Goal: Task Accomplishment & Management: Manage account settings

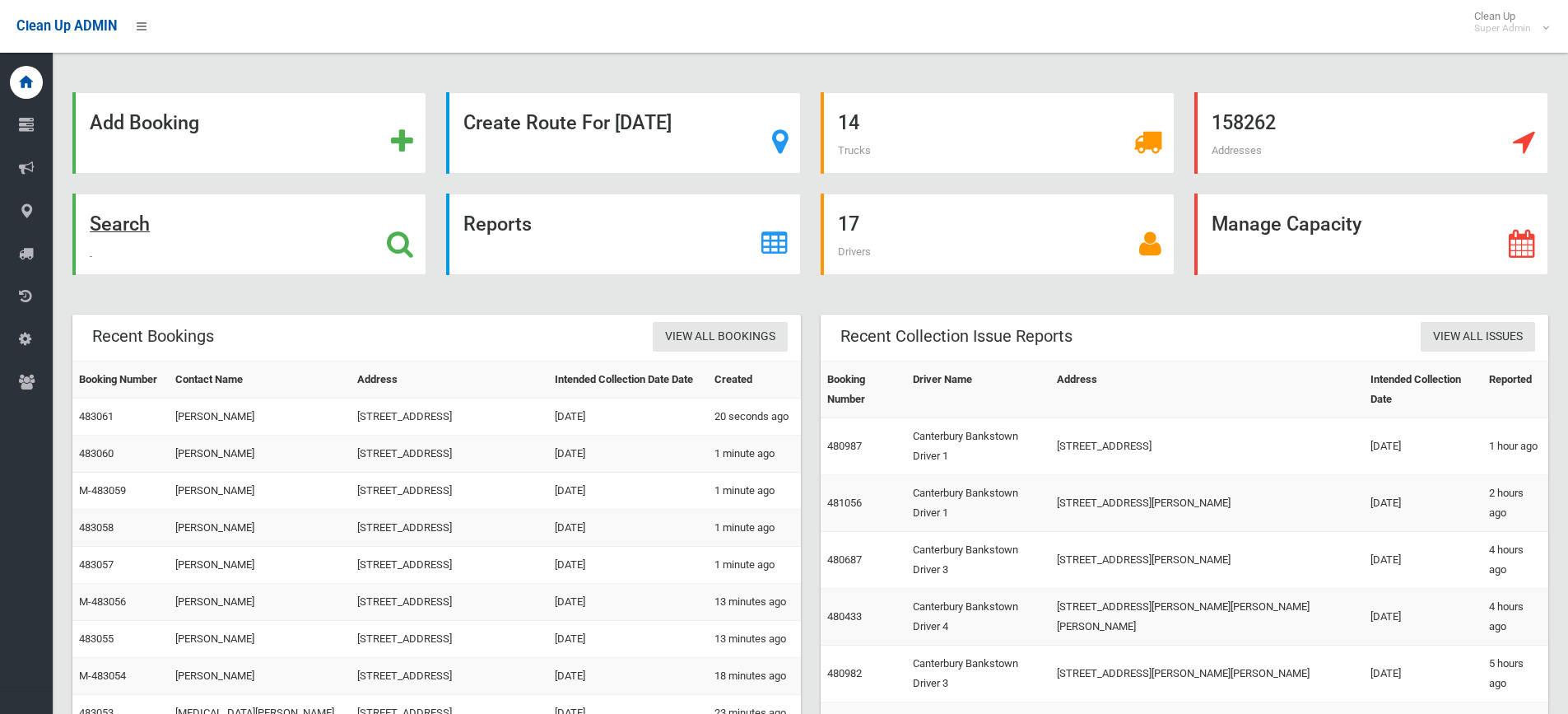
click at [93, 228] on strong "Search" at bounding box center [120, 224] width 60 height 23
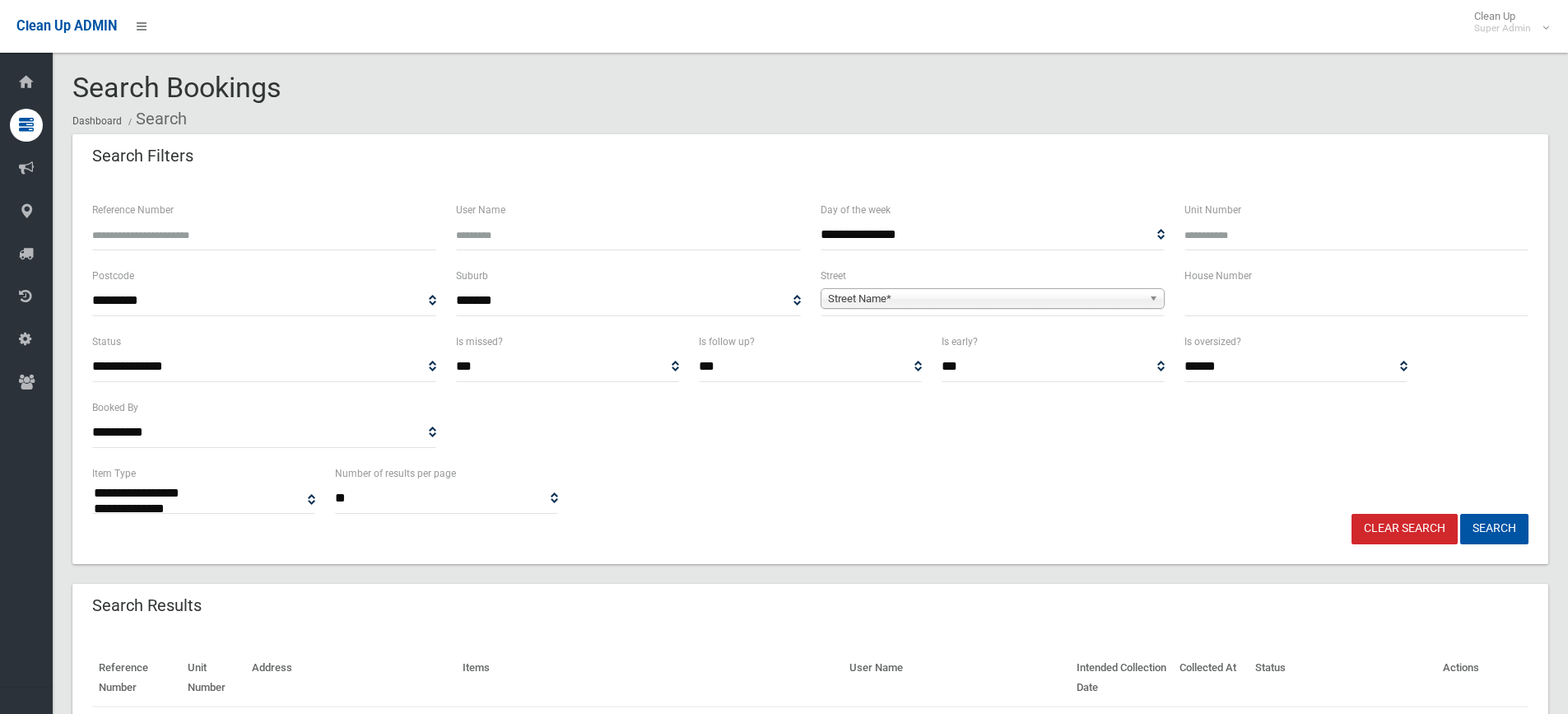
select select
click at [983, 297] on span "Street Name*" at bounding box center [984, 299] width 314 height 19
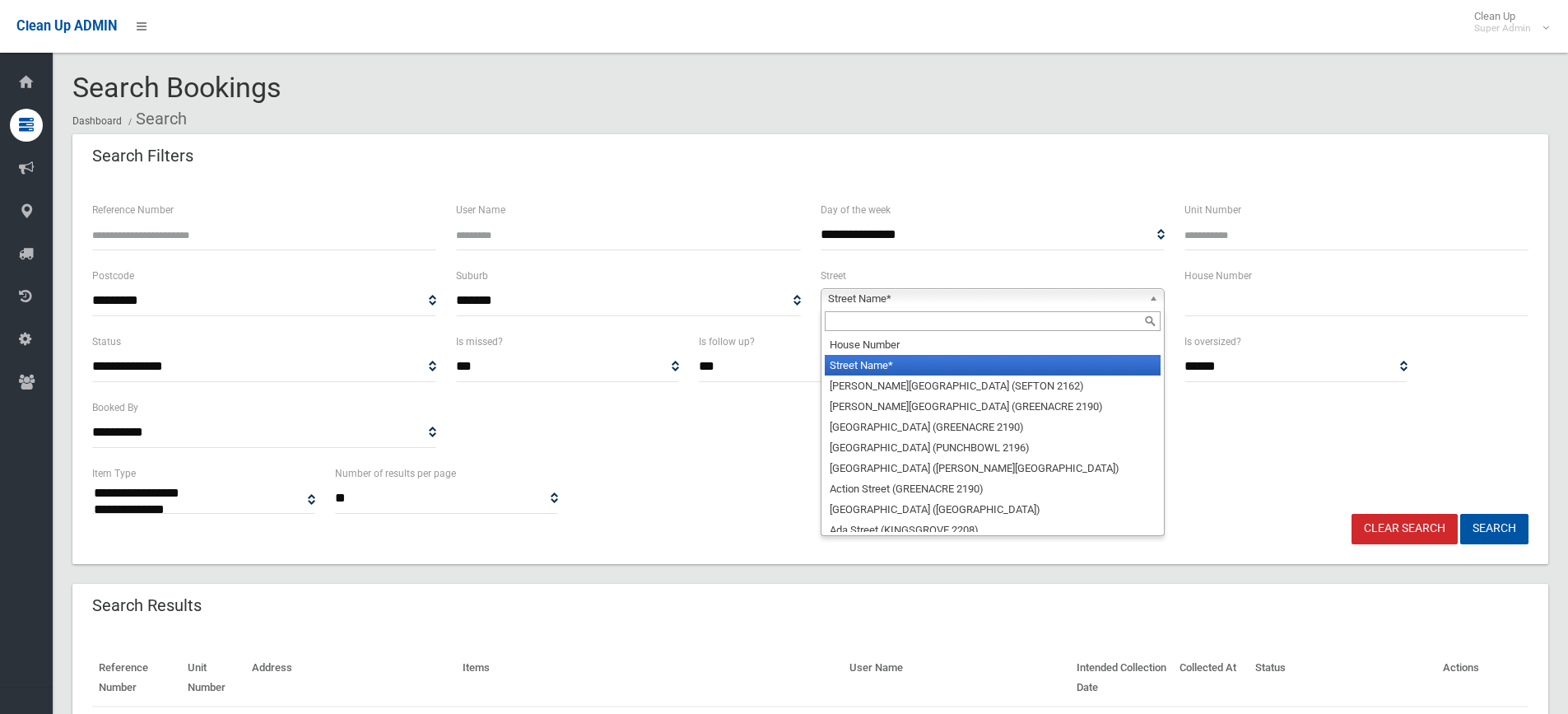
click at [893, 317] on input "text" at bounding box center [992, 321] width 336 height 19
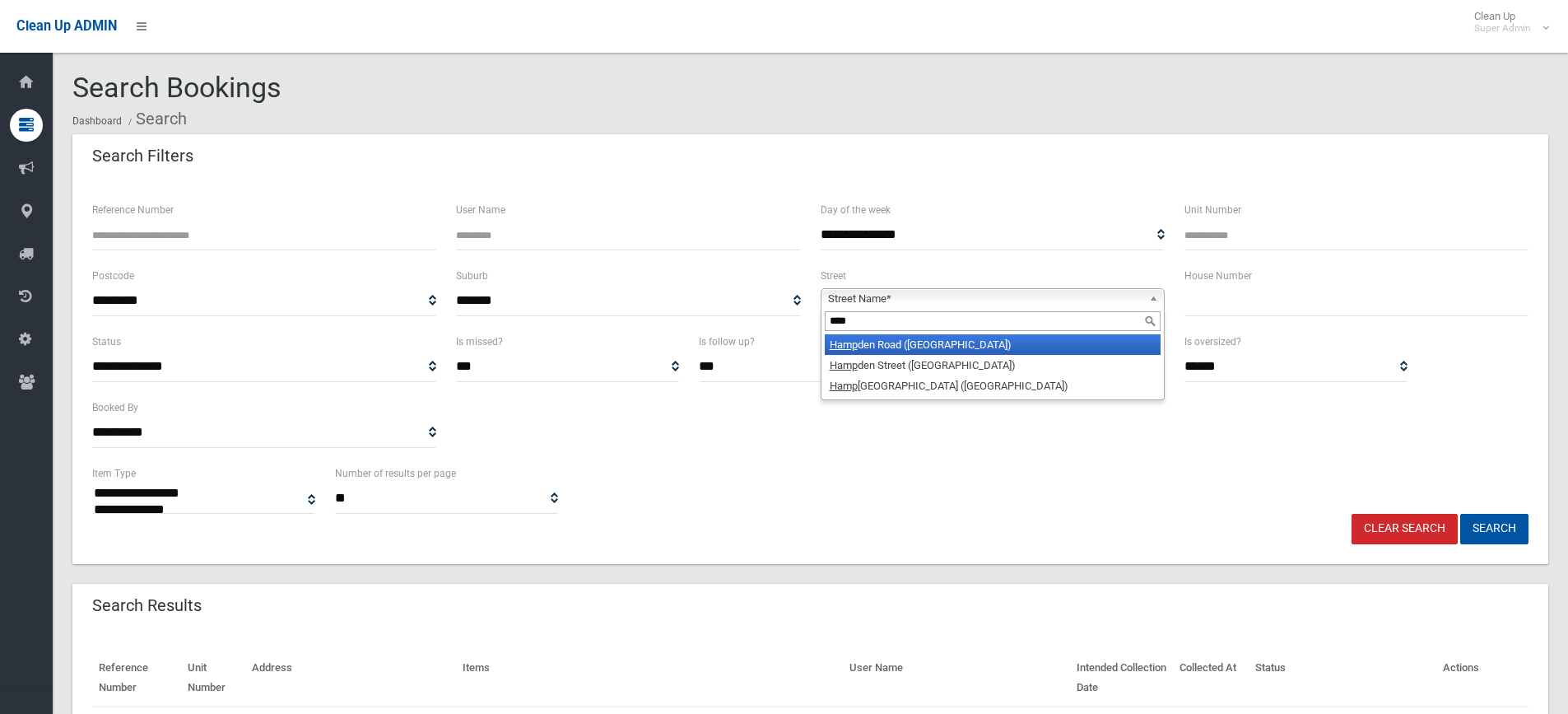
type input "****"
click at [959, 348] on li "Hamp den Road (LAKEMBA 2195)" at bounding box center [992, 344] width 336 height 20
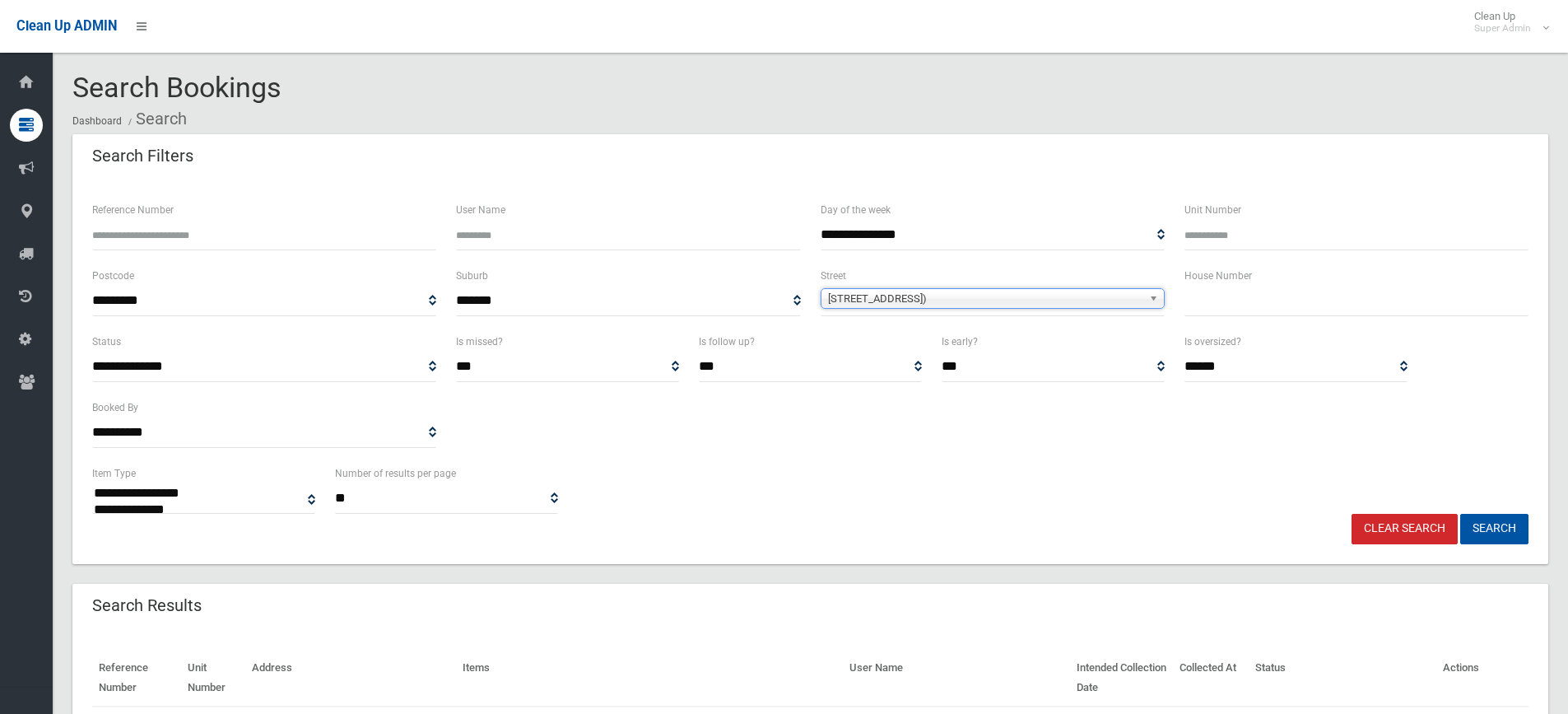
click at [1223, 322] on div "House Number" at bounding box center [1356, 299] width 364 height 66
click at [1223, 302] on input "text" at bounding box center [1356, 301] width 344 height 30
type input "**"
click at [1494, 528] on button "Search" at bounding box center [1494, 528] width 68 height 30
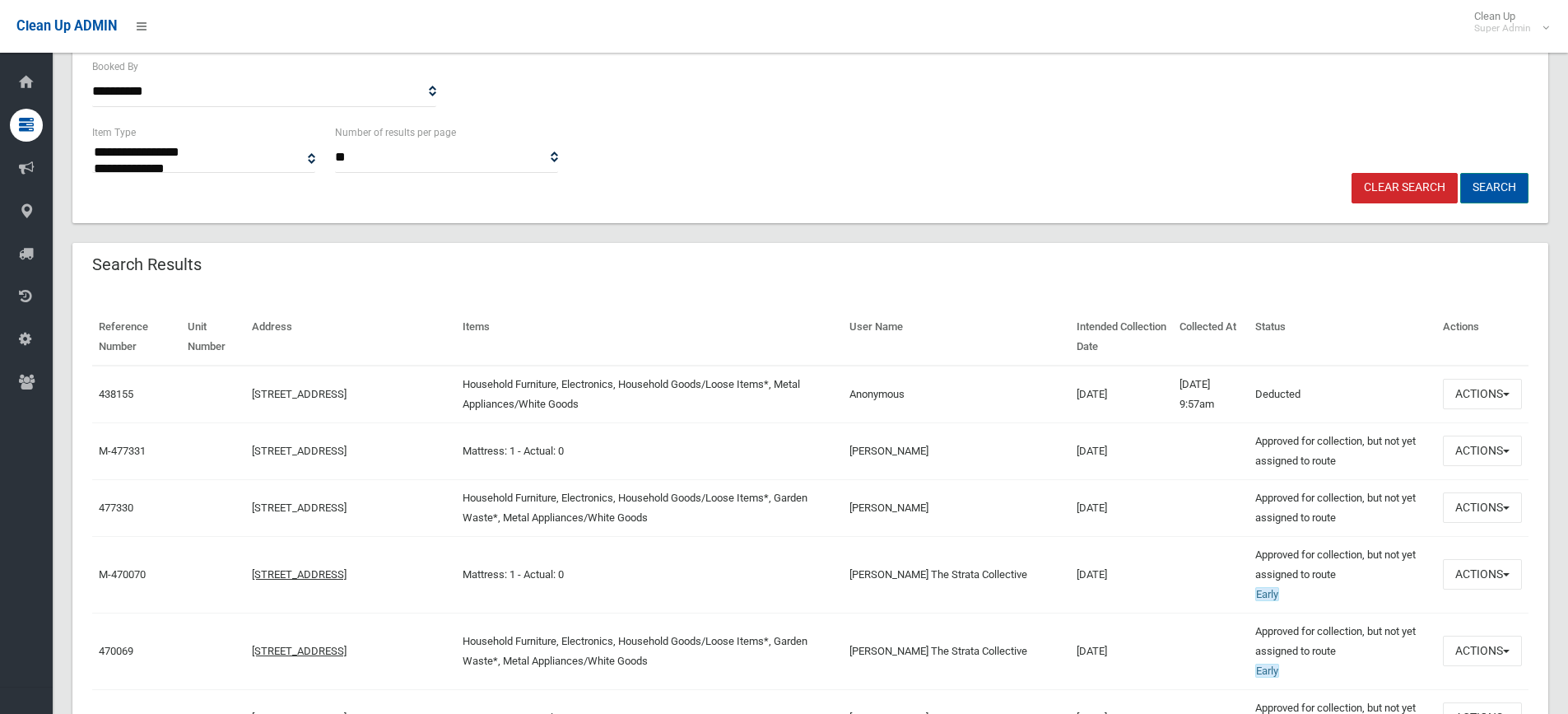
scroll to position [494, 0]
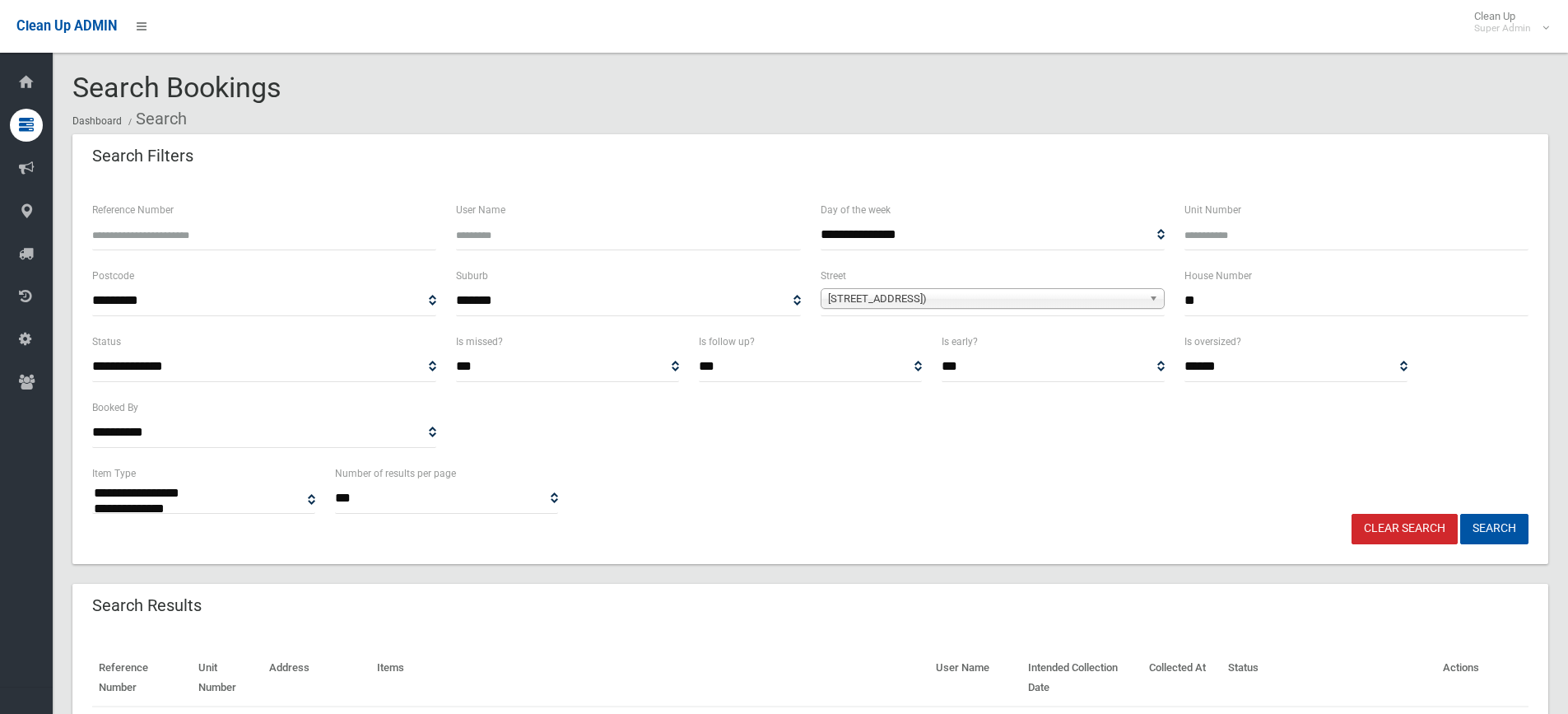
select select
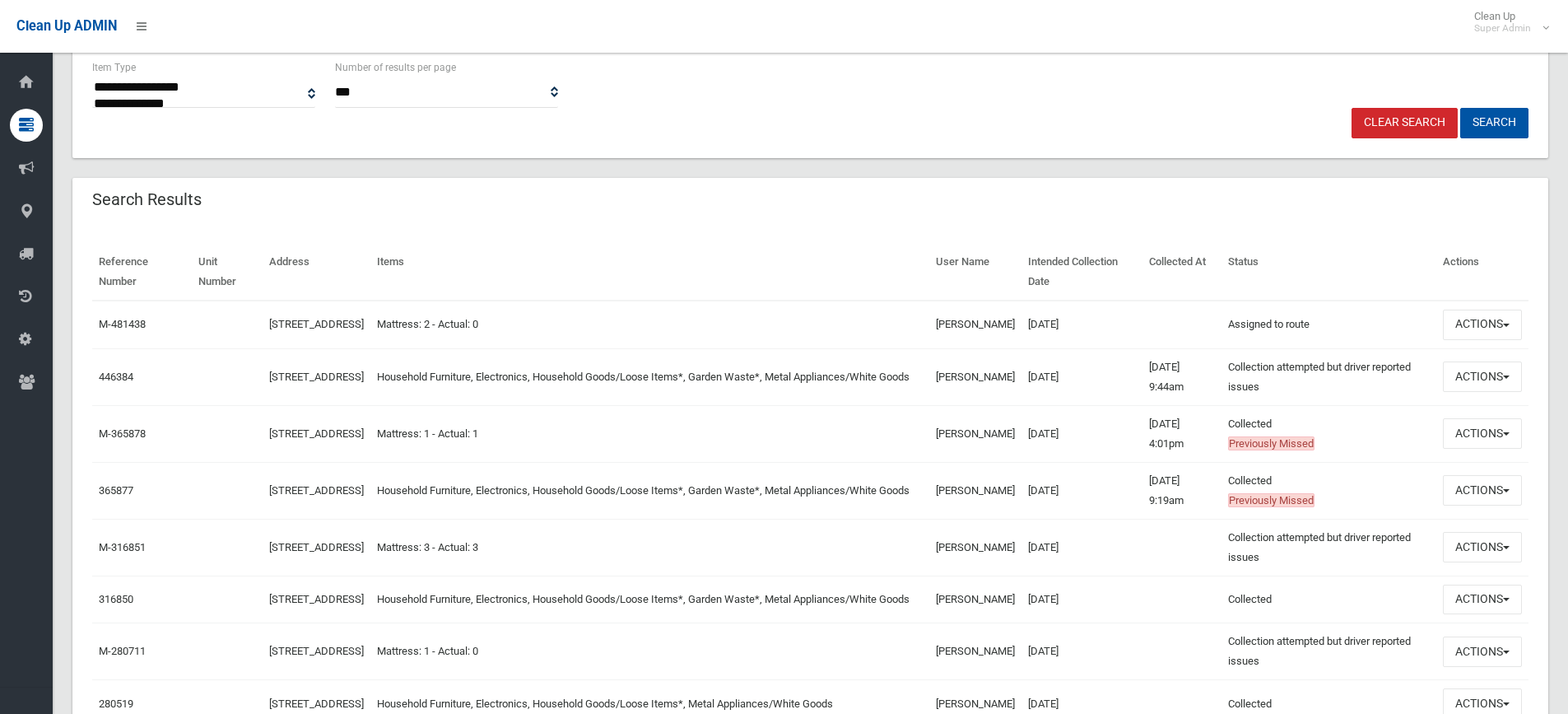
scroll to position [411, 0]
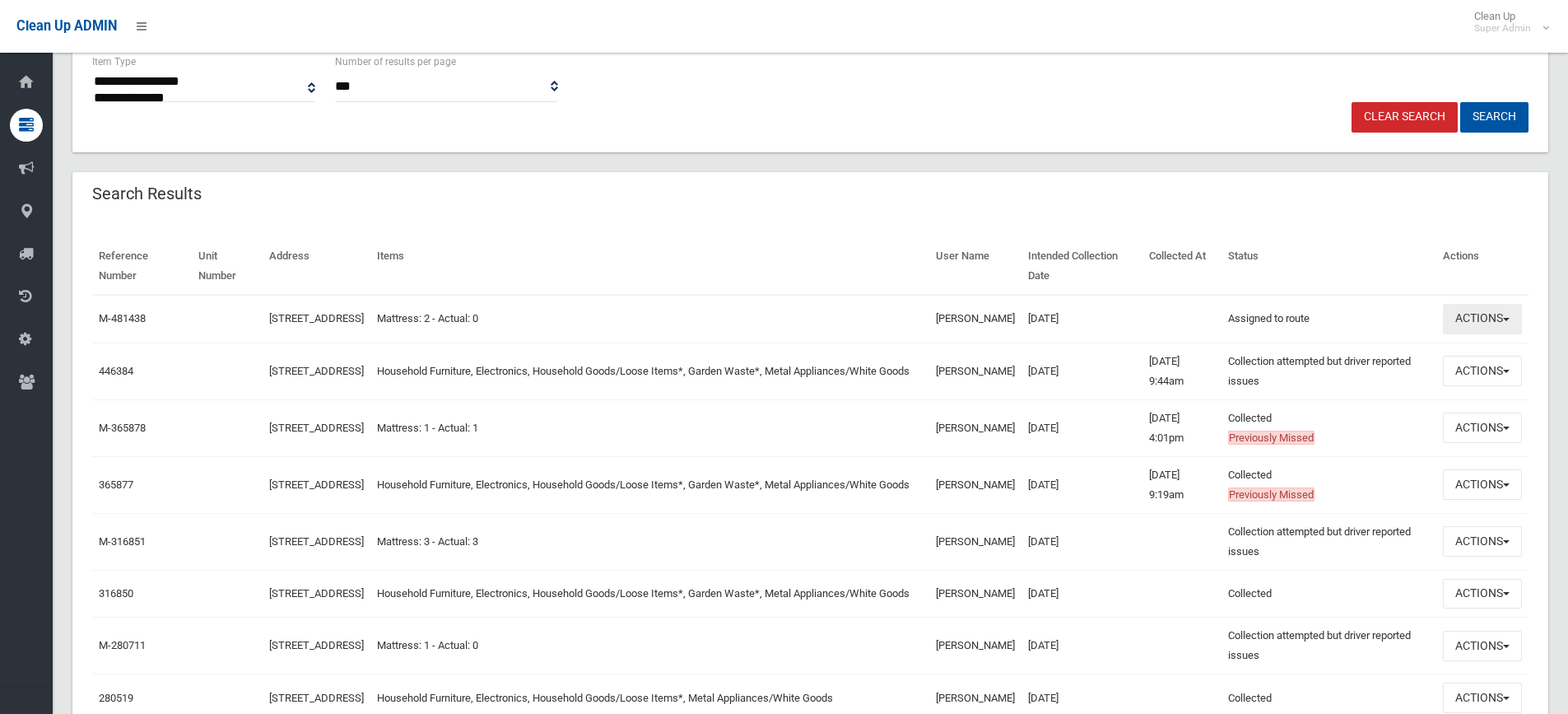
click at [1452, 316] on button "Actions" at bounding box center [1481, 318] width 79 height 30
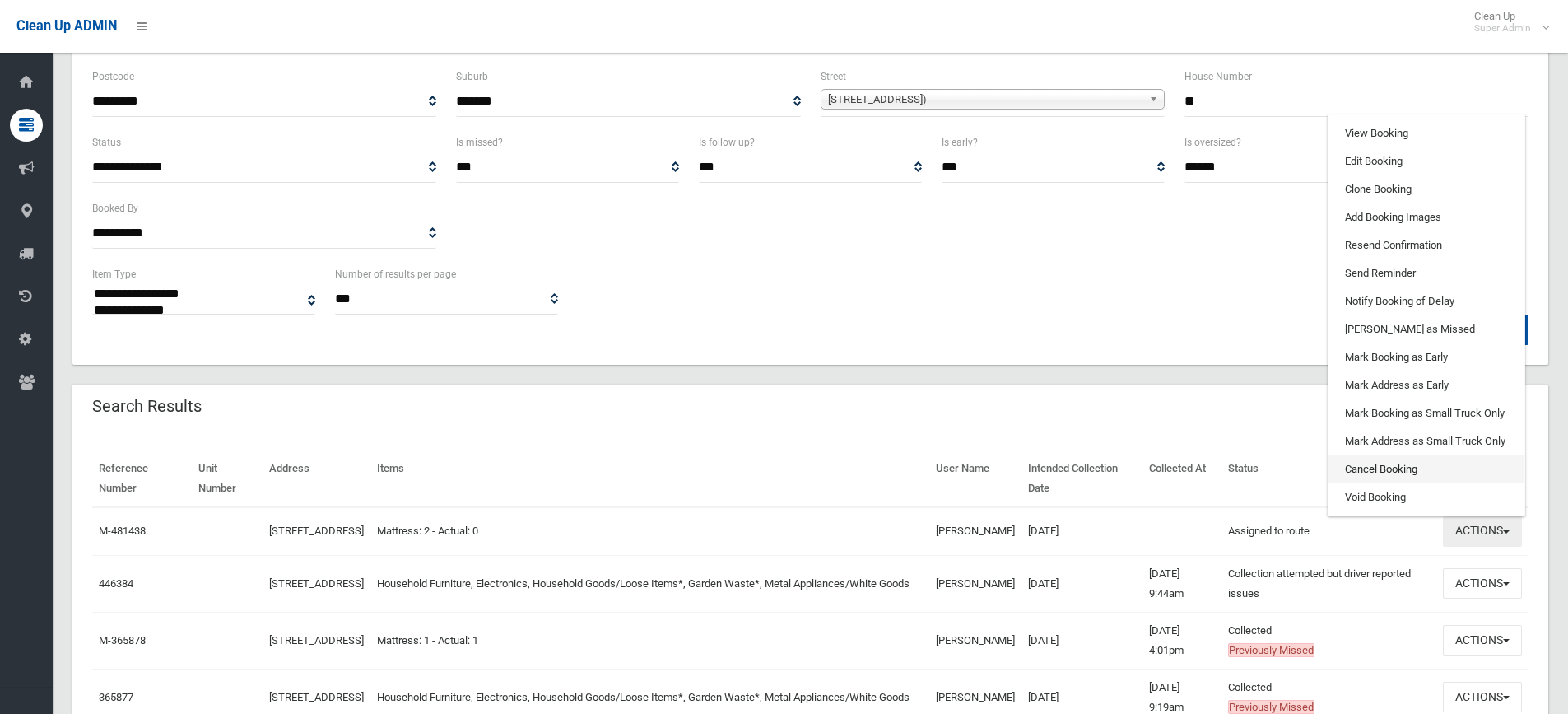
scroll to position [164, 0]
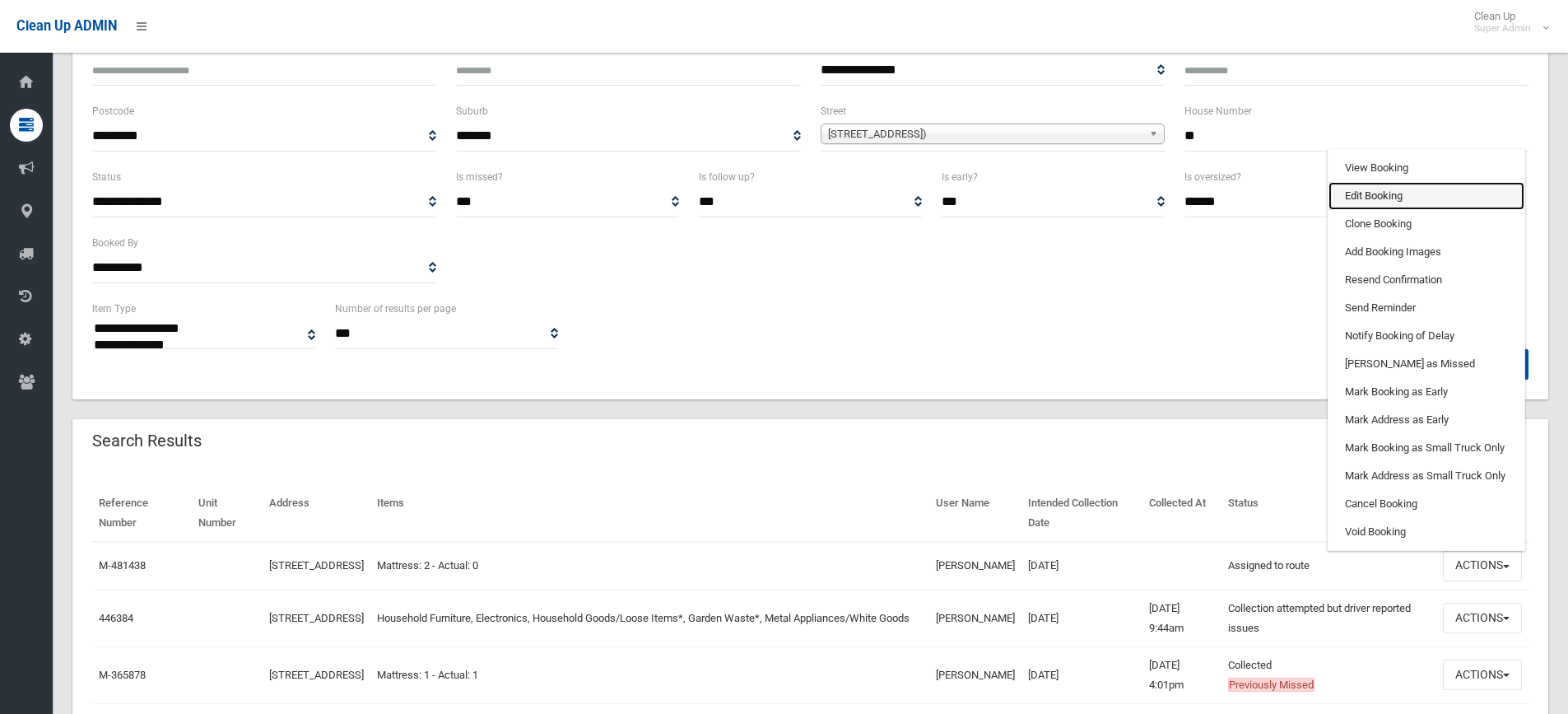
click at [1375, 201] on link "Edit Booking" at bounding box center [1426, 196] width 196 height 28
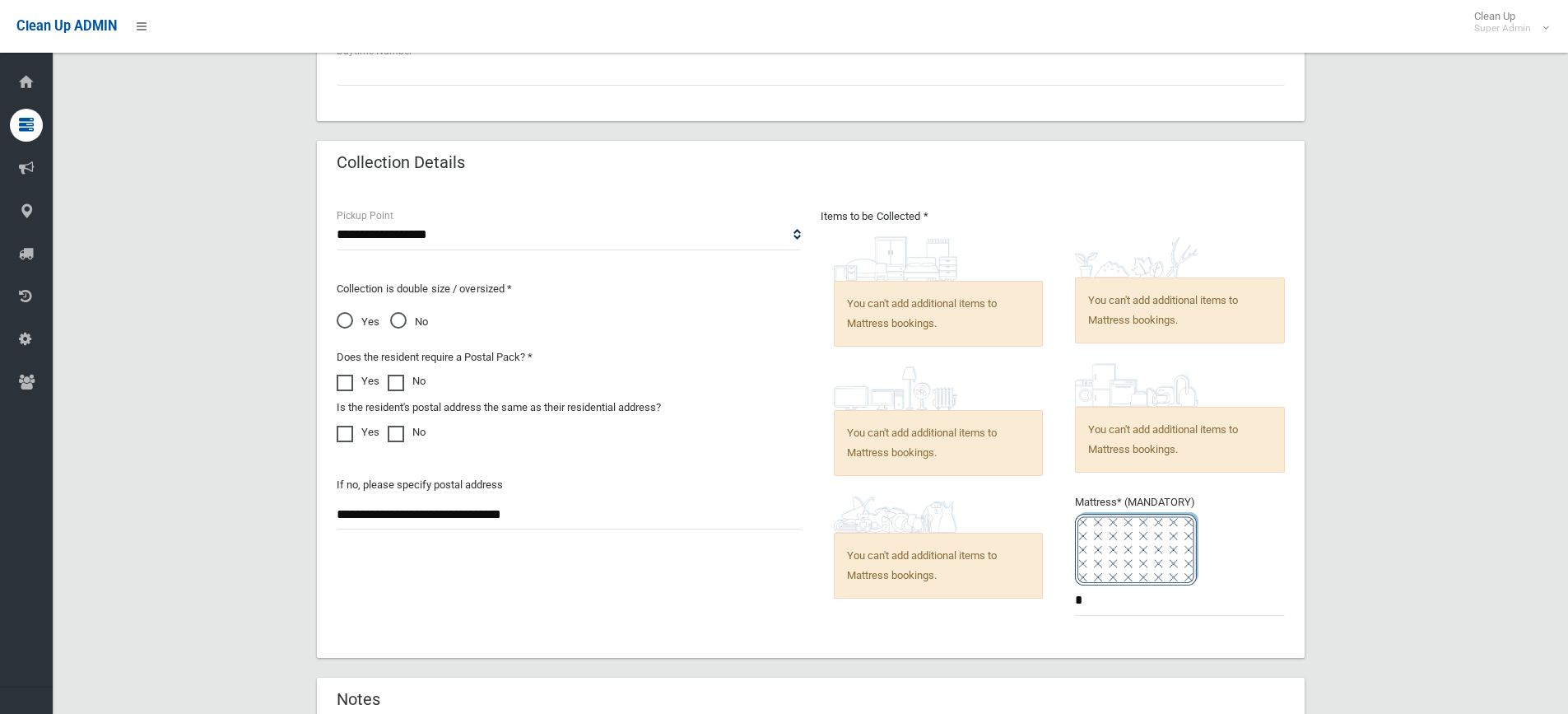
scroll to position [987, 0]
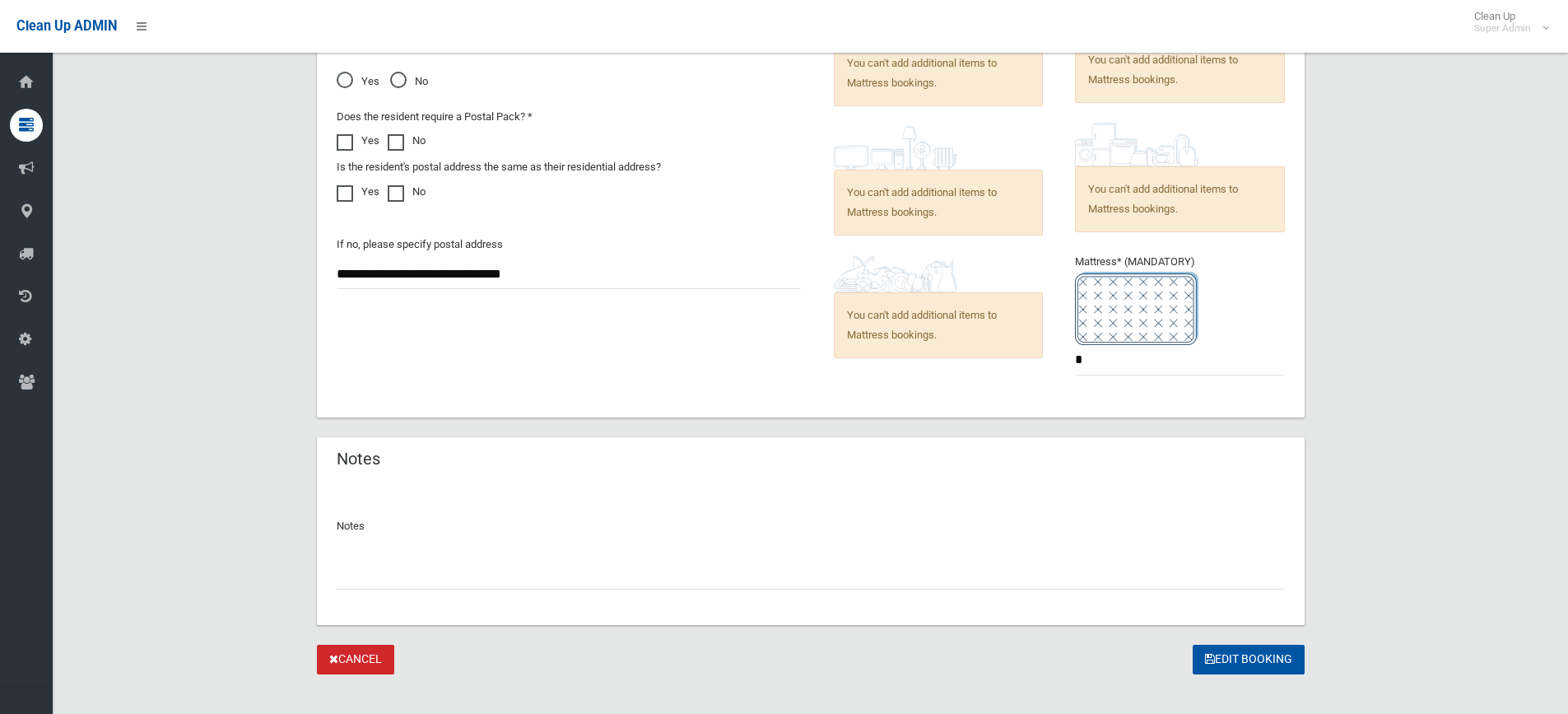
click at [590, 565] on input "text" at bounding box center [810, 573] width 948 height 30
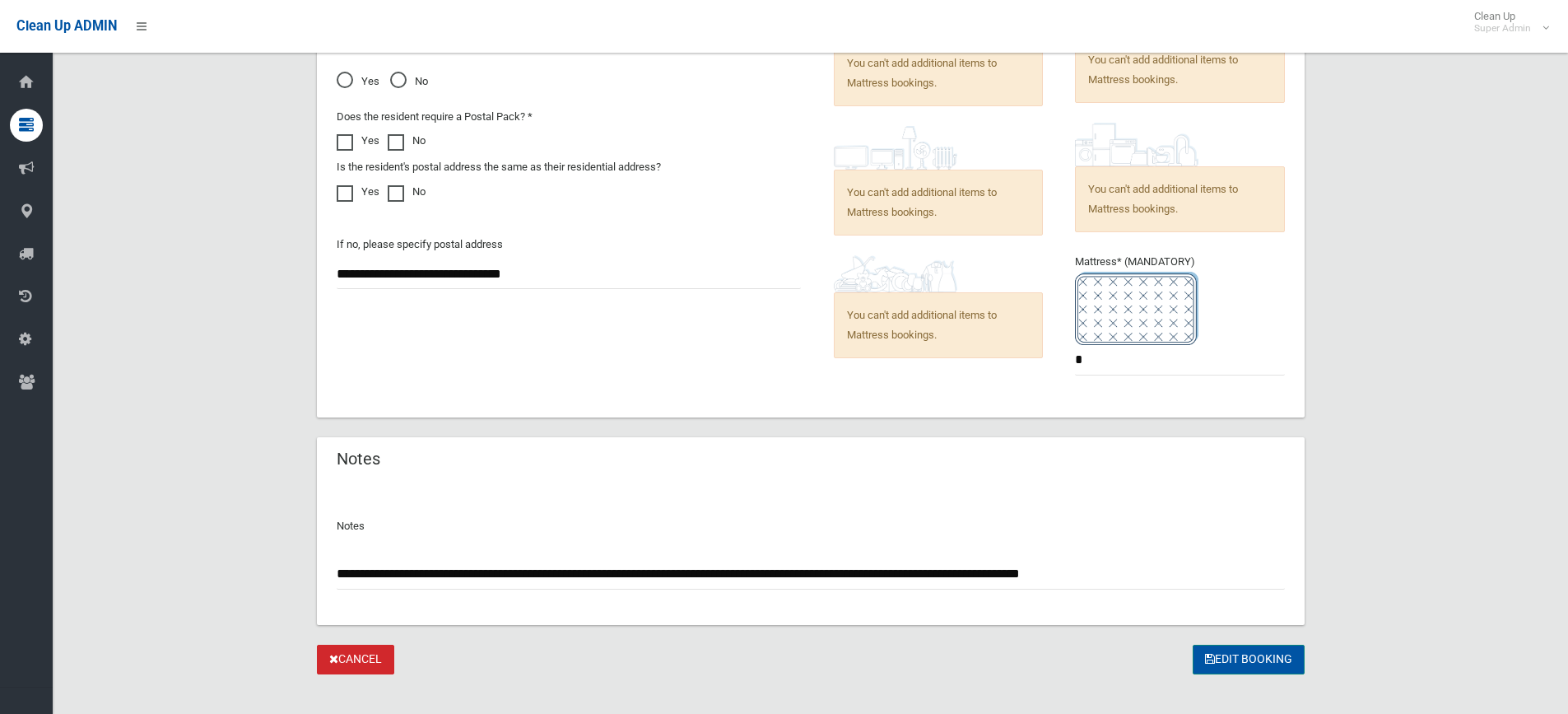
type input "**********"
click at [1270, 651] on button "Edit Booking" at bounding box center [1248, 659] width 112 height 30
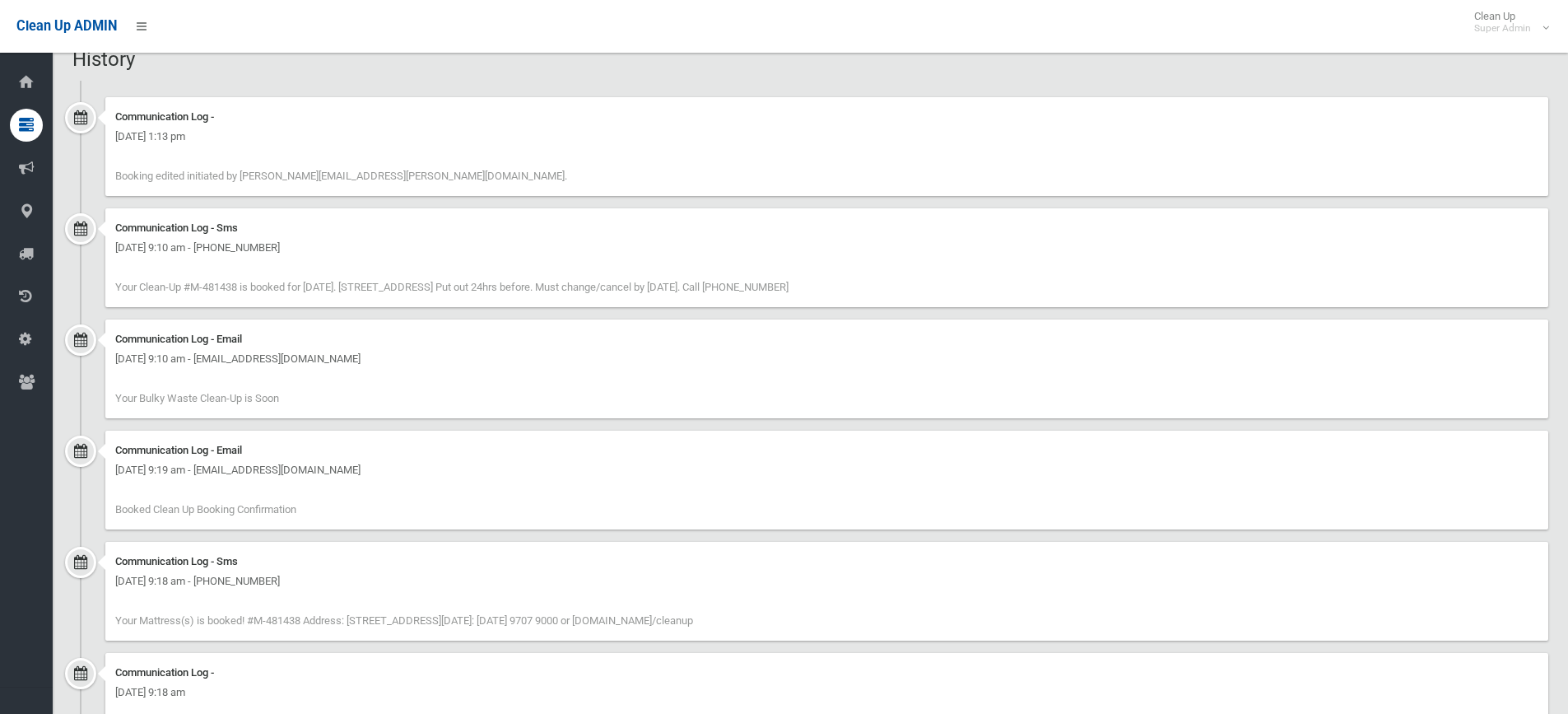
scroll to position [1065, 0]
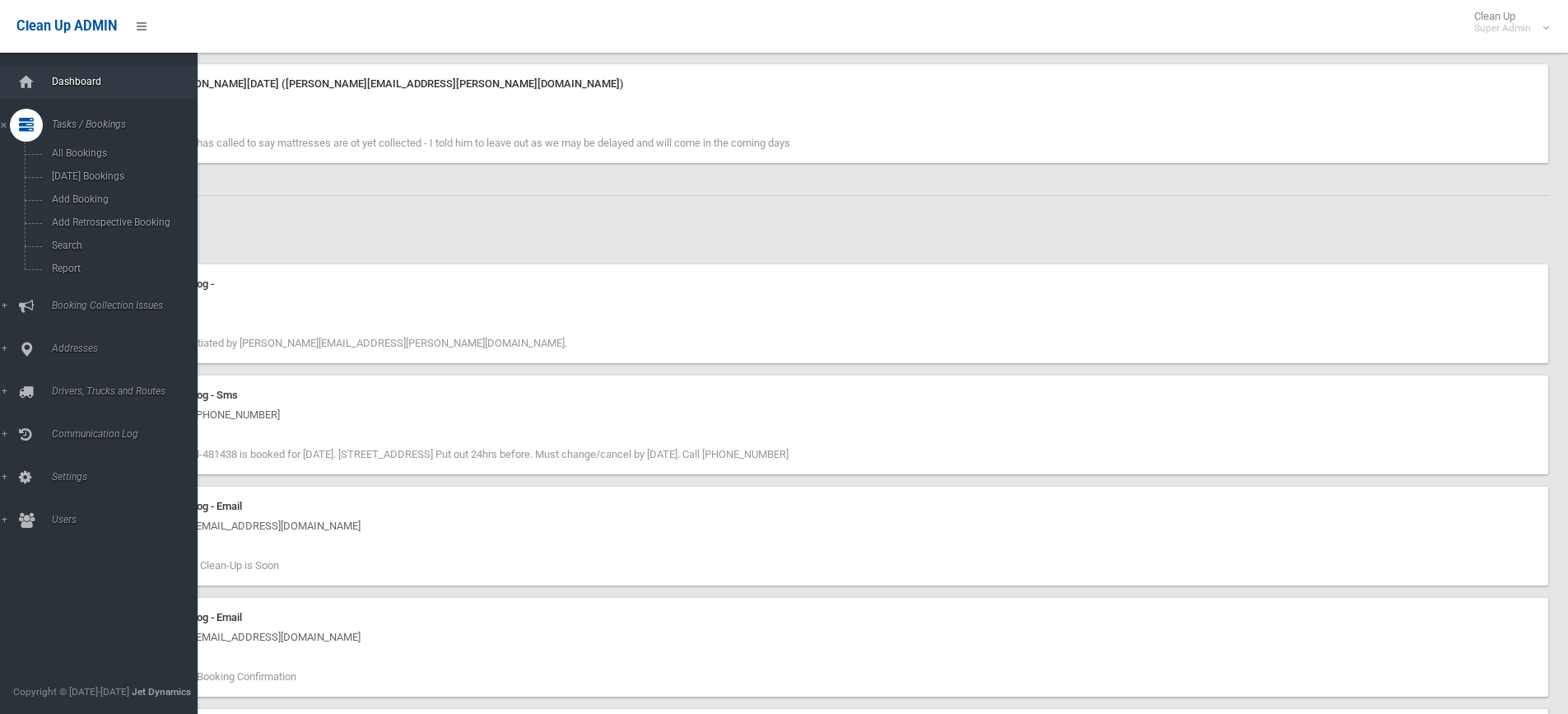
click at [68, 76] on span "Dashboard" at bounding box center [128, 82] width 163 height 12
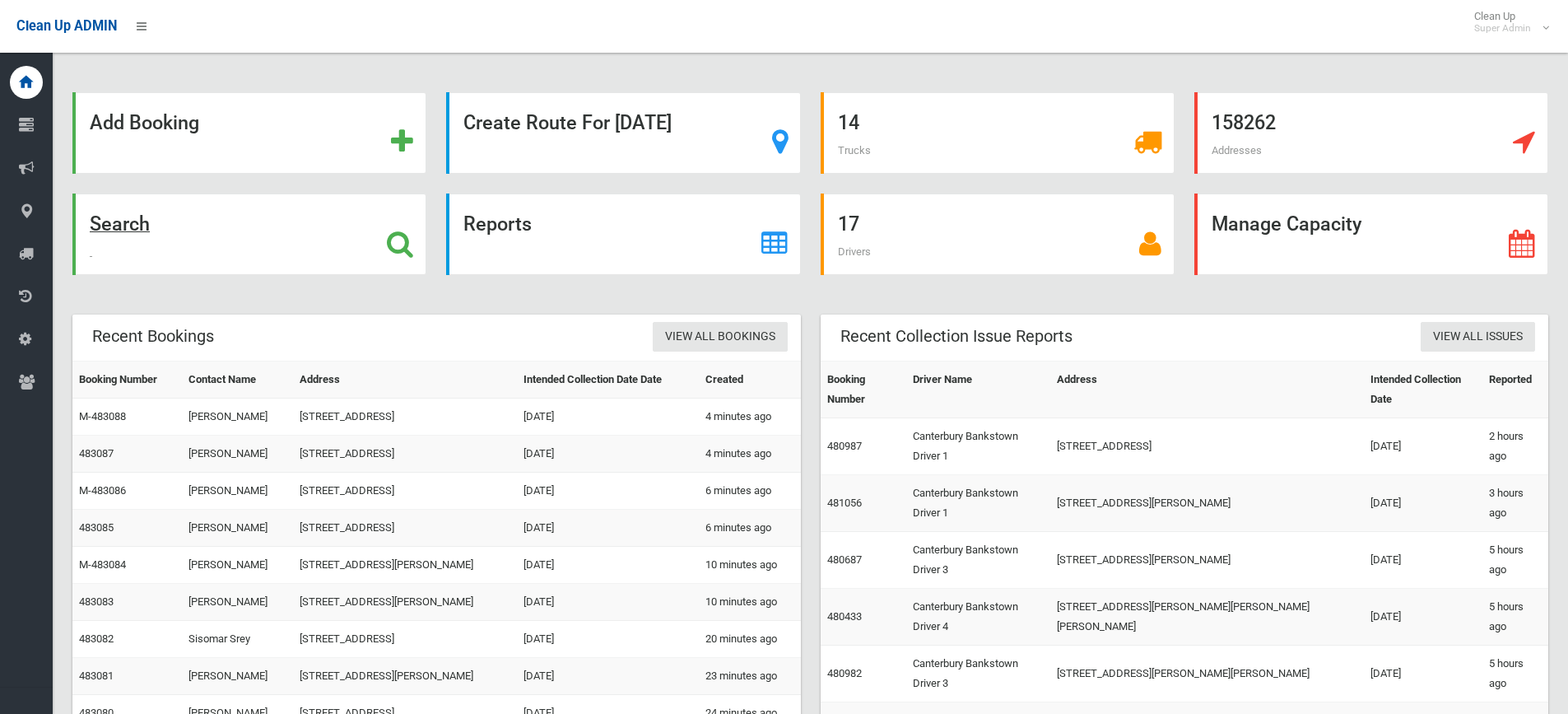
click at [104, 225] on strong "Search" at bounding box center [120, 224] width 60 height 23
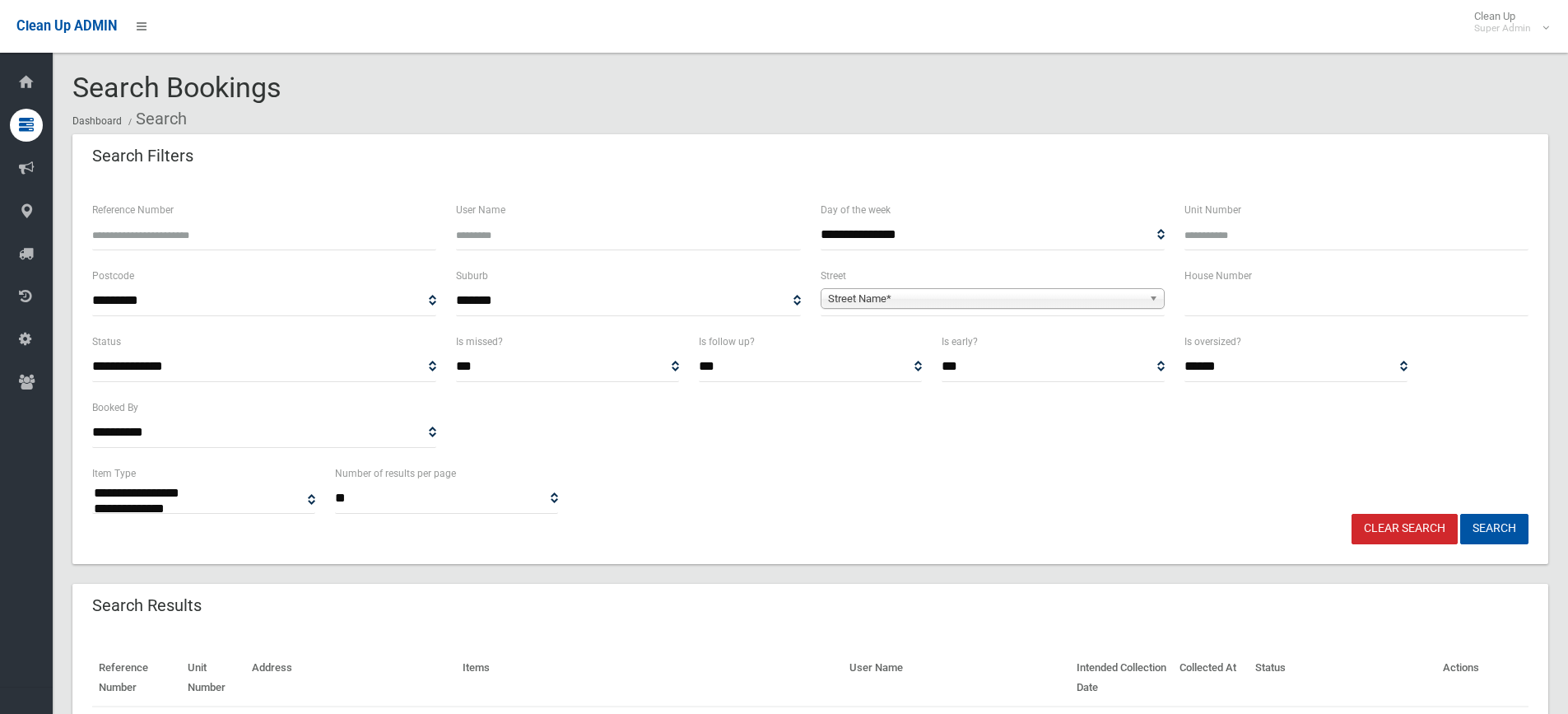
select select
click at [1225, 303] on input "text" at bounding box center [1356, 301] width 344 height 30
type input "**"
click at [922, 309] on span "**********" at bounding box center [993, 301] width 344 height 30
click at [895, 303] on span "Street Name*" at bounding box center [984, 299] width 314 height 19
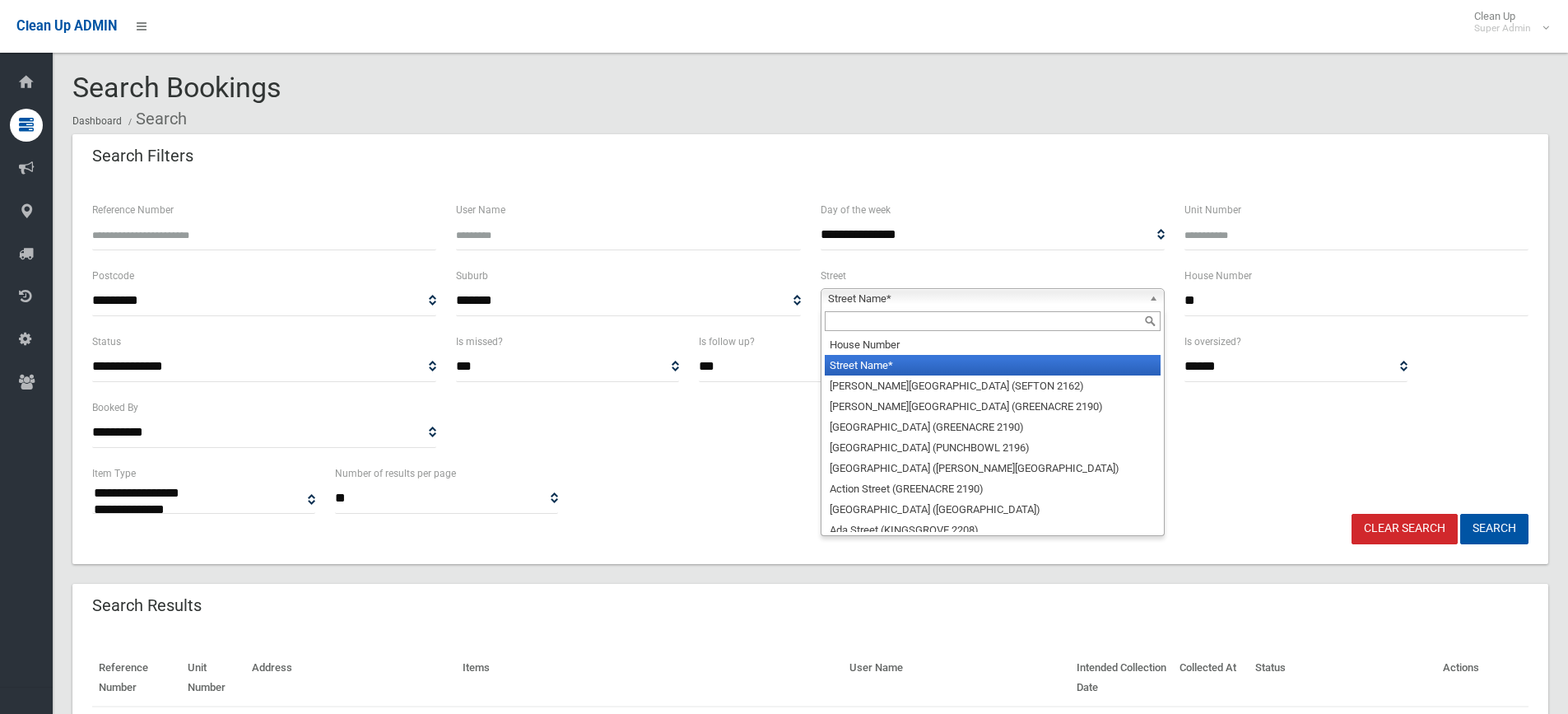
click at [883, 326] on input "text" at bounding box center [992, 321] width 336 height 19
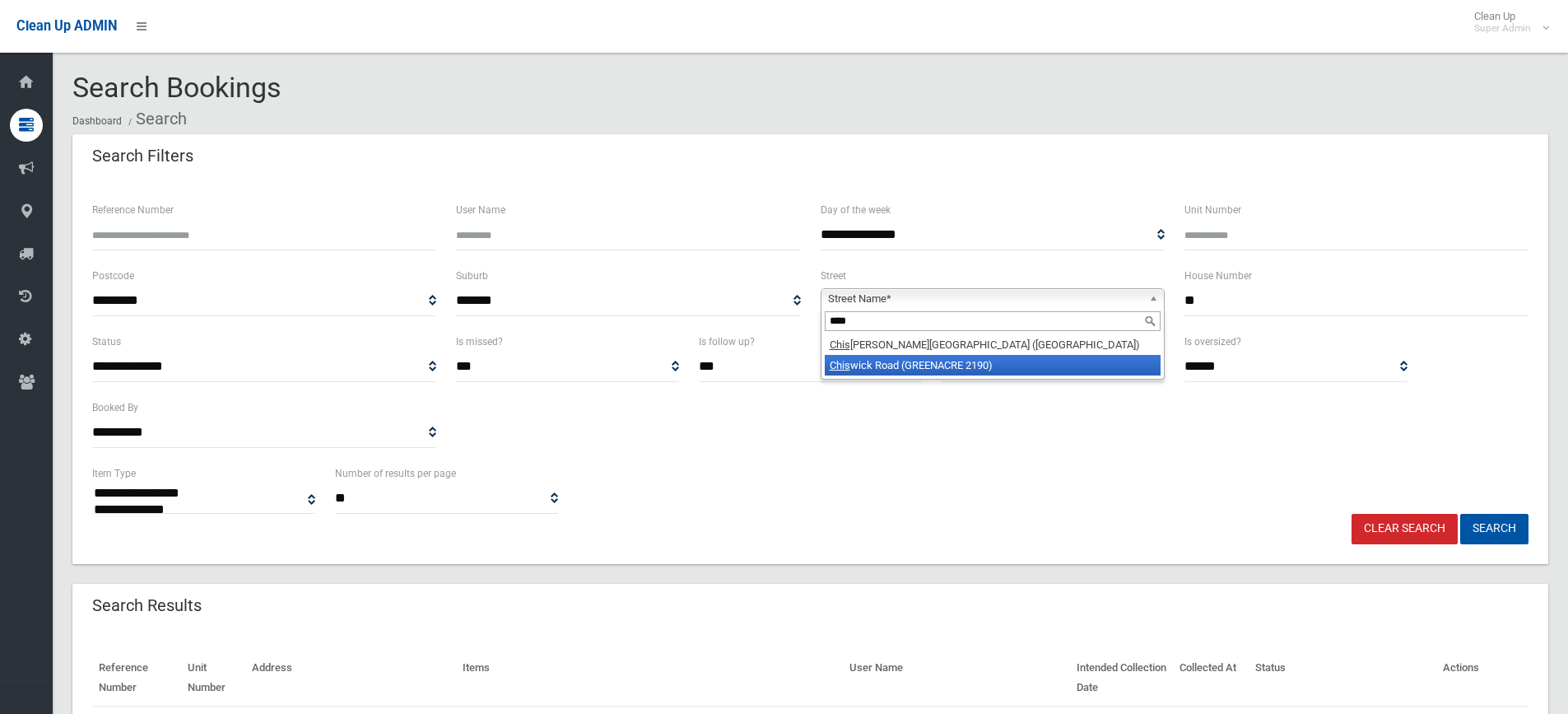
type input "****"
click at [890, 364] on li "Chis wick Road (GREENACRE 2190)" at bounding box center [992, 365] width 336 height 20
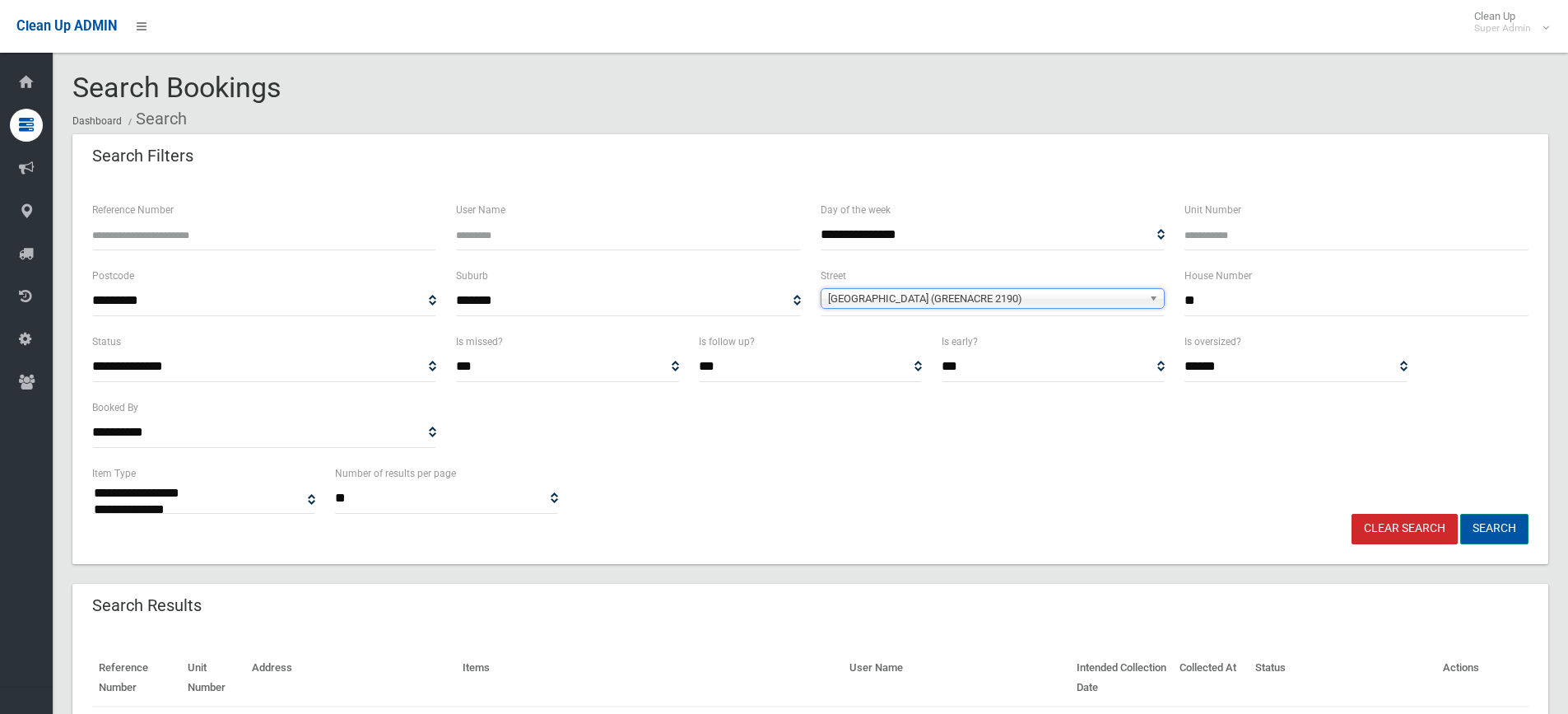
click at [1498, 529] on button "Search" at bounding box center [1494, 528] width 68 height 30
select select
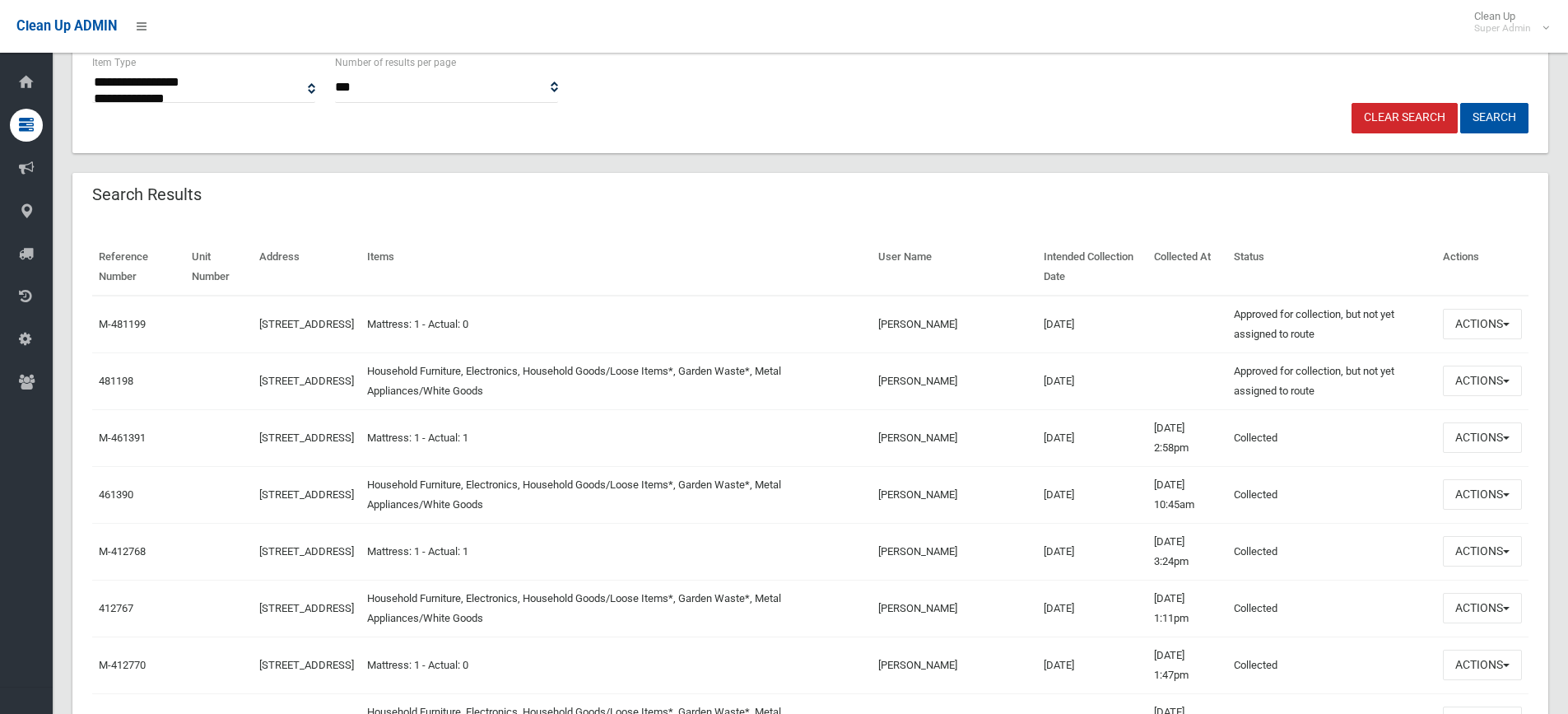
scroll to position [411, 0]
click at [1473, 388] on button "Actions" at bounding box center [1481, 379] width 79 height 30
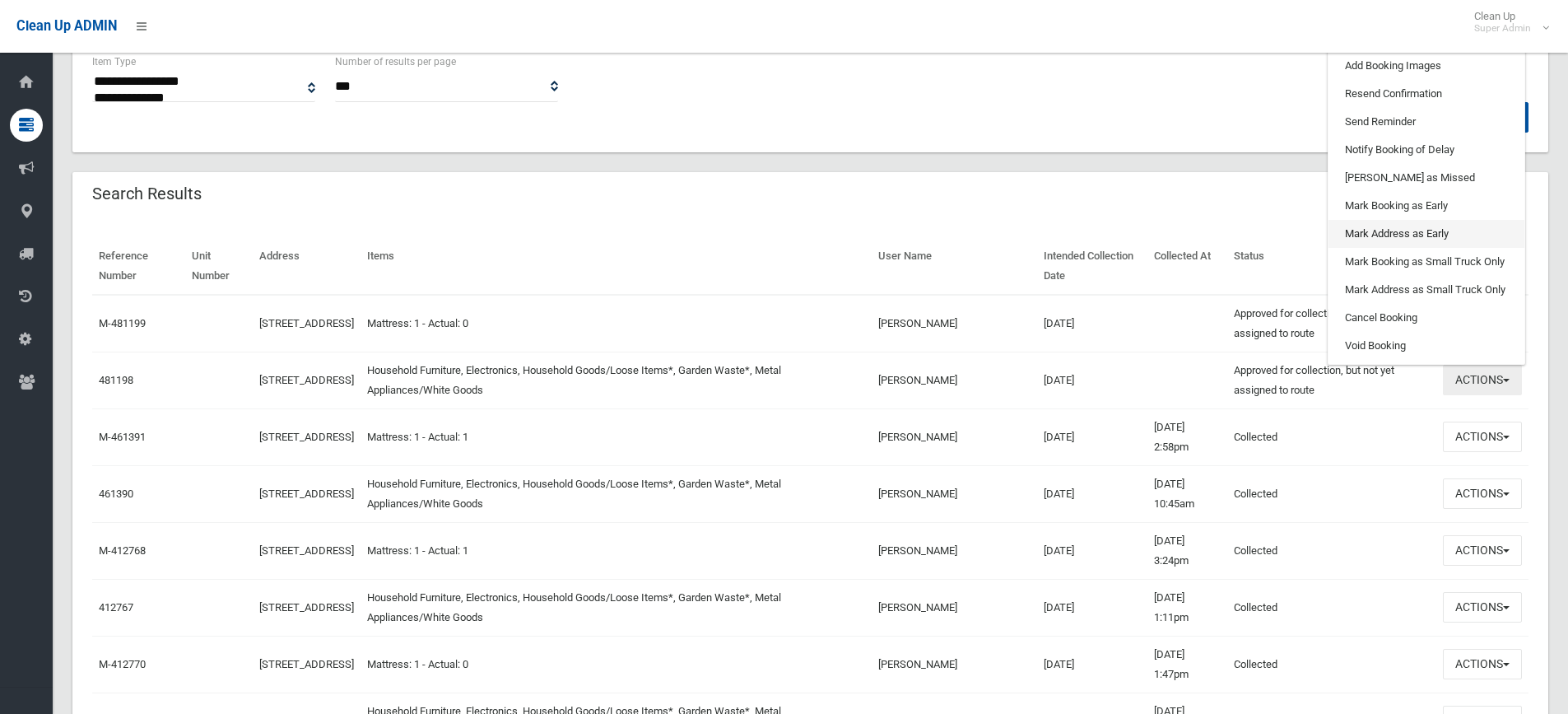
scroll to position [247, 0]
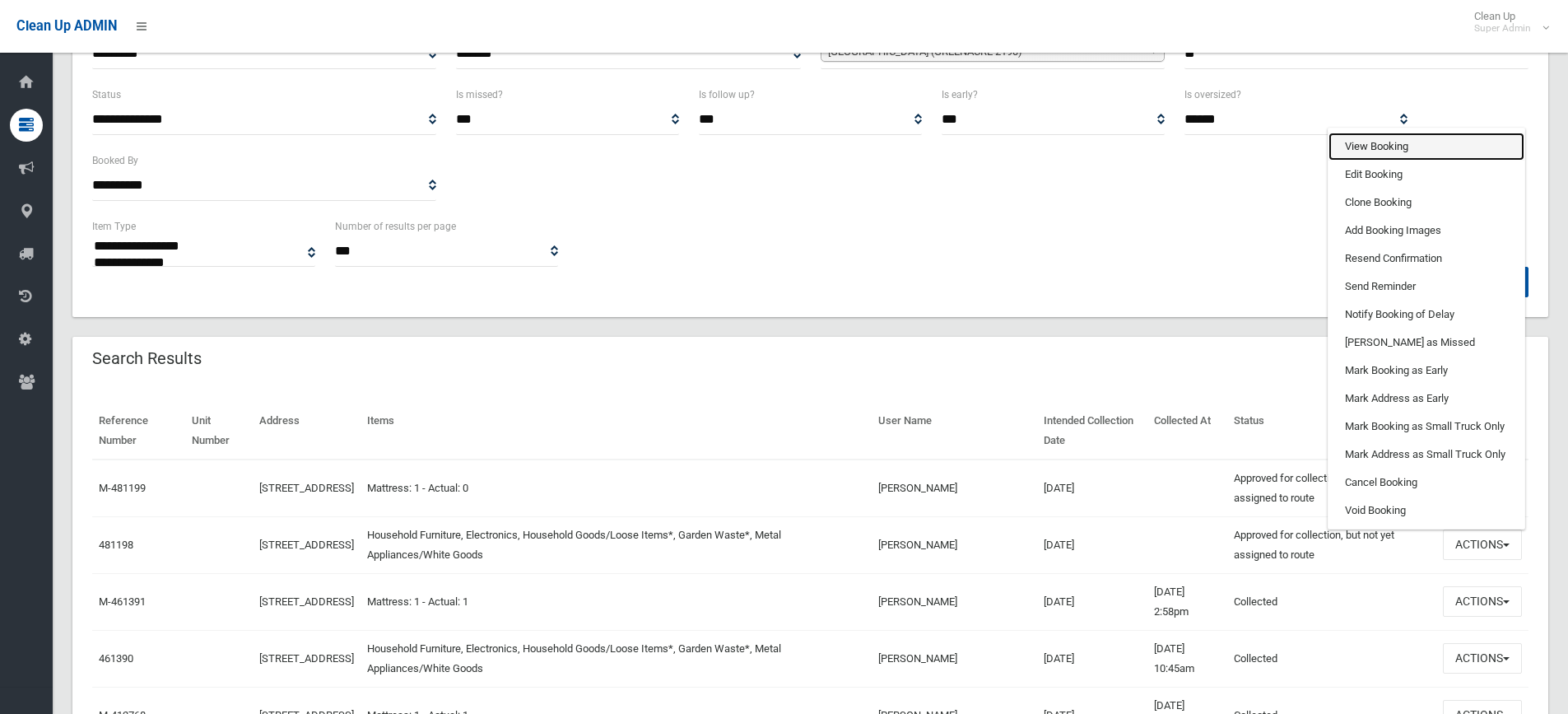
click at [1377, 143] on link "View Booking" at bounding box center [1426, 146] width 196 height 28
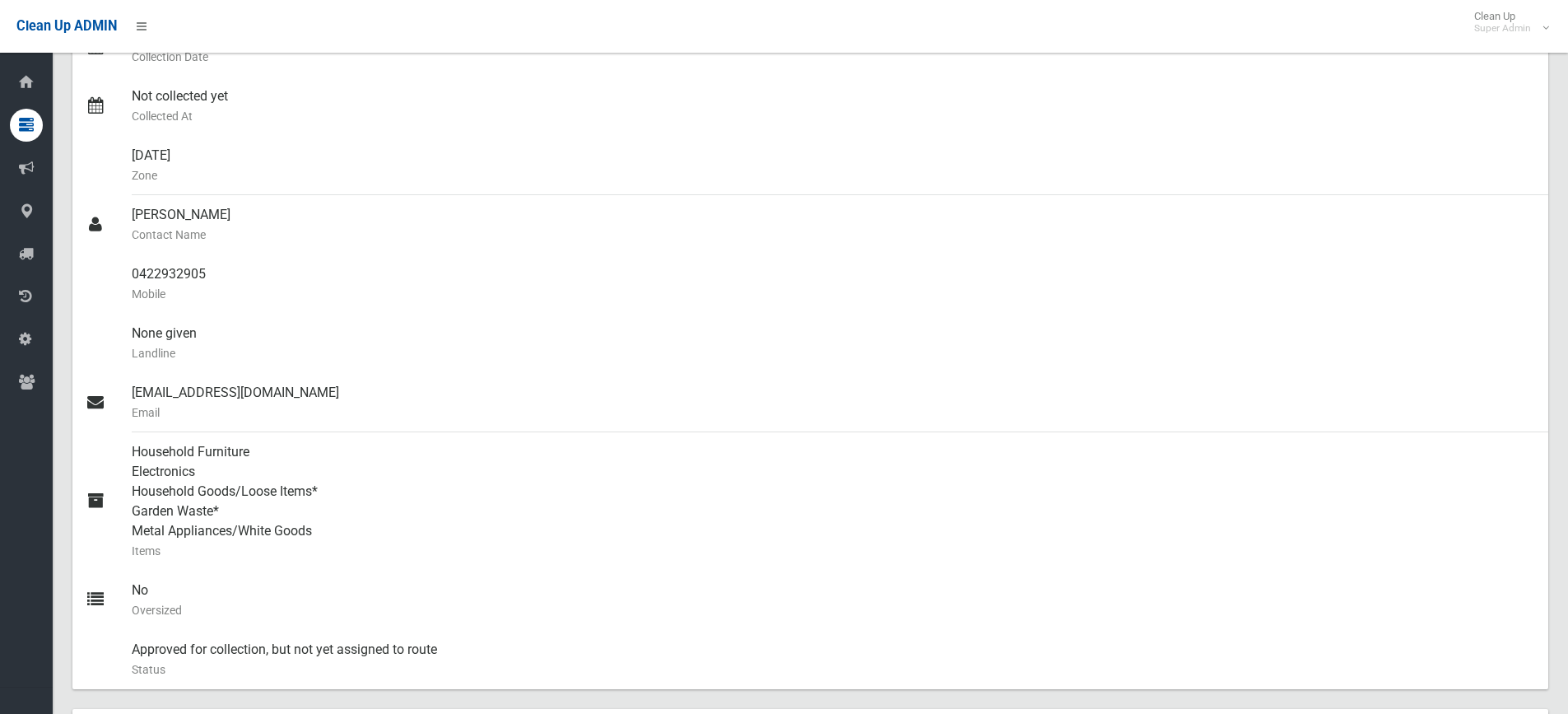
scroll to position [411, 0]
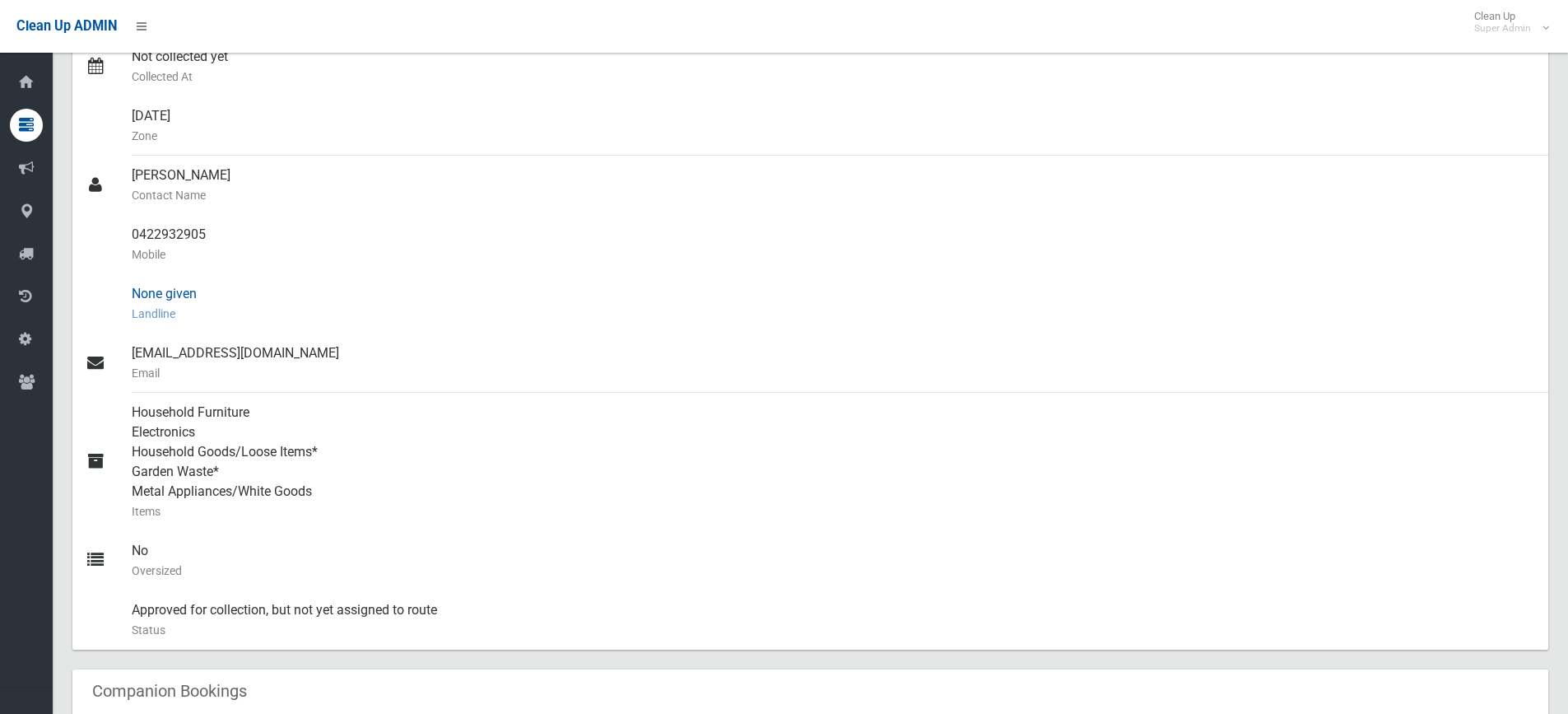
click at [685, 322] on small "Landline" at bounding box center [833, 313] width 1404 height 19
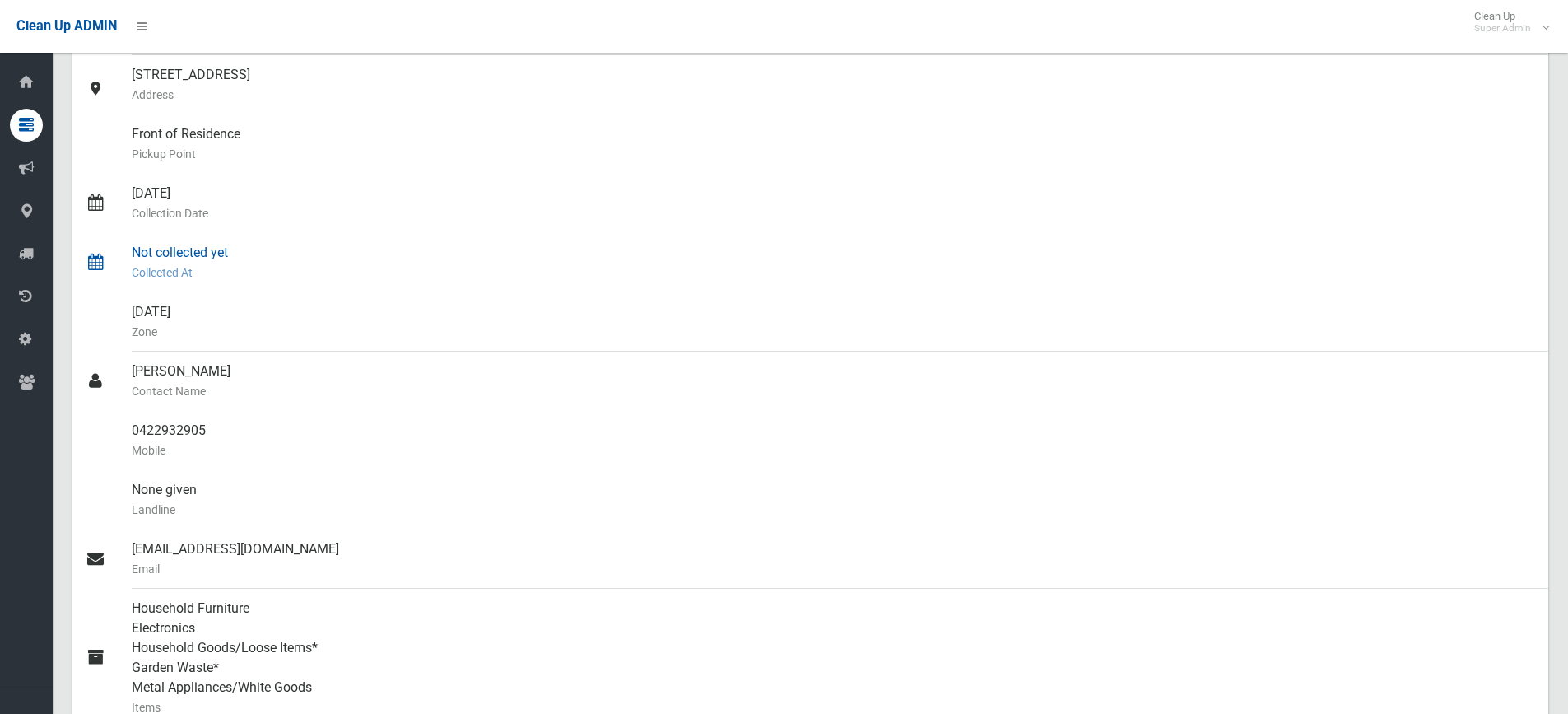
scroll to position [0, 0]
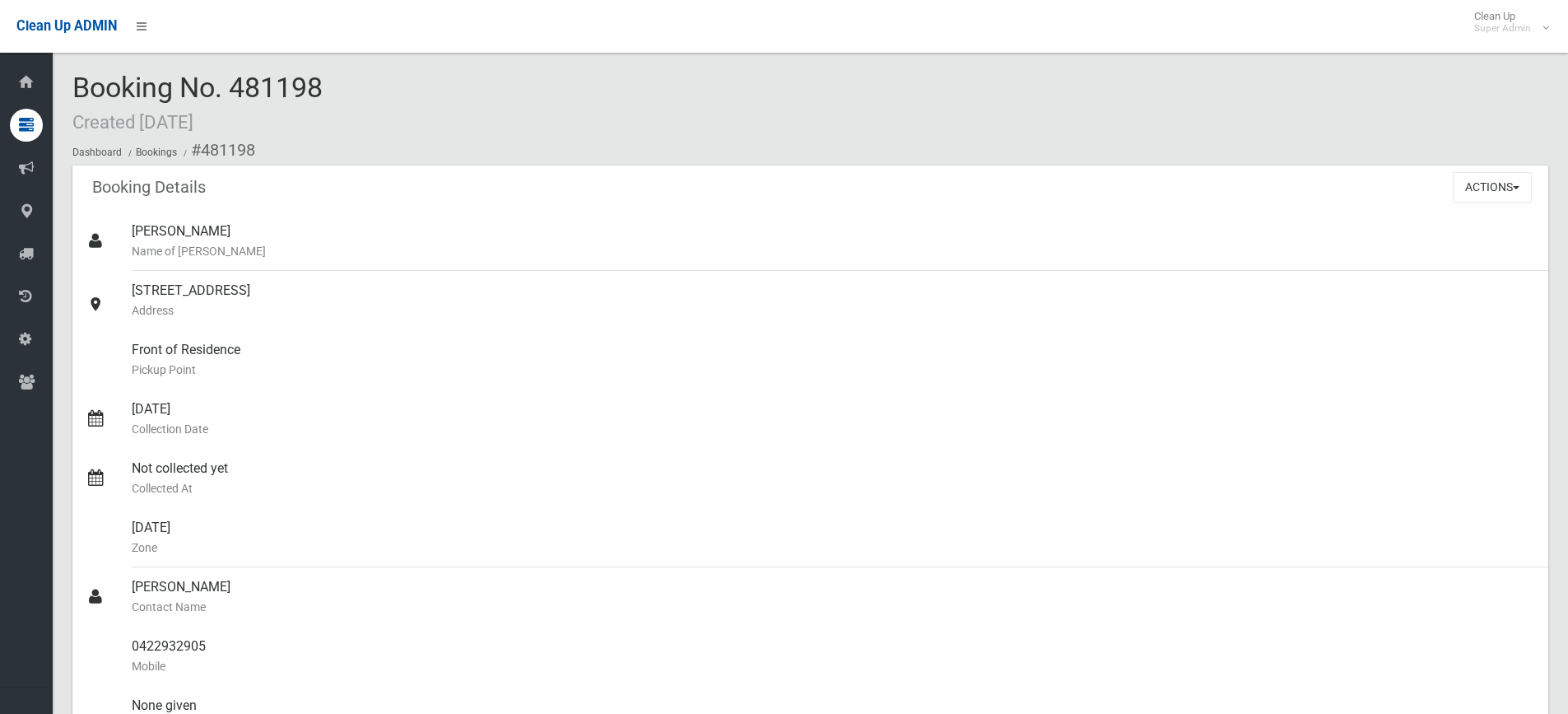
click at [1470, 204] on div "Actions View Booking Edit Booking Clone Booking Add Booking Images Resend Confi…" at bounding box center [1500, 187] width 95 height 43
click at [1465, 196] on button "Actions" at bounding box center [1491, 187] width 79 height 30
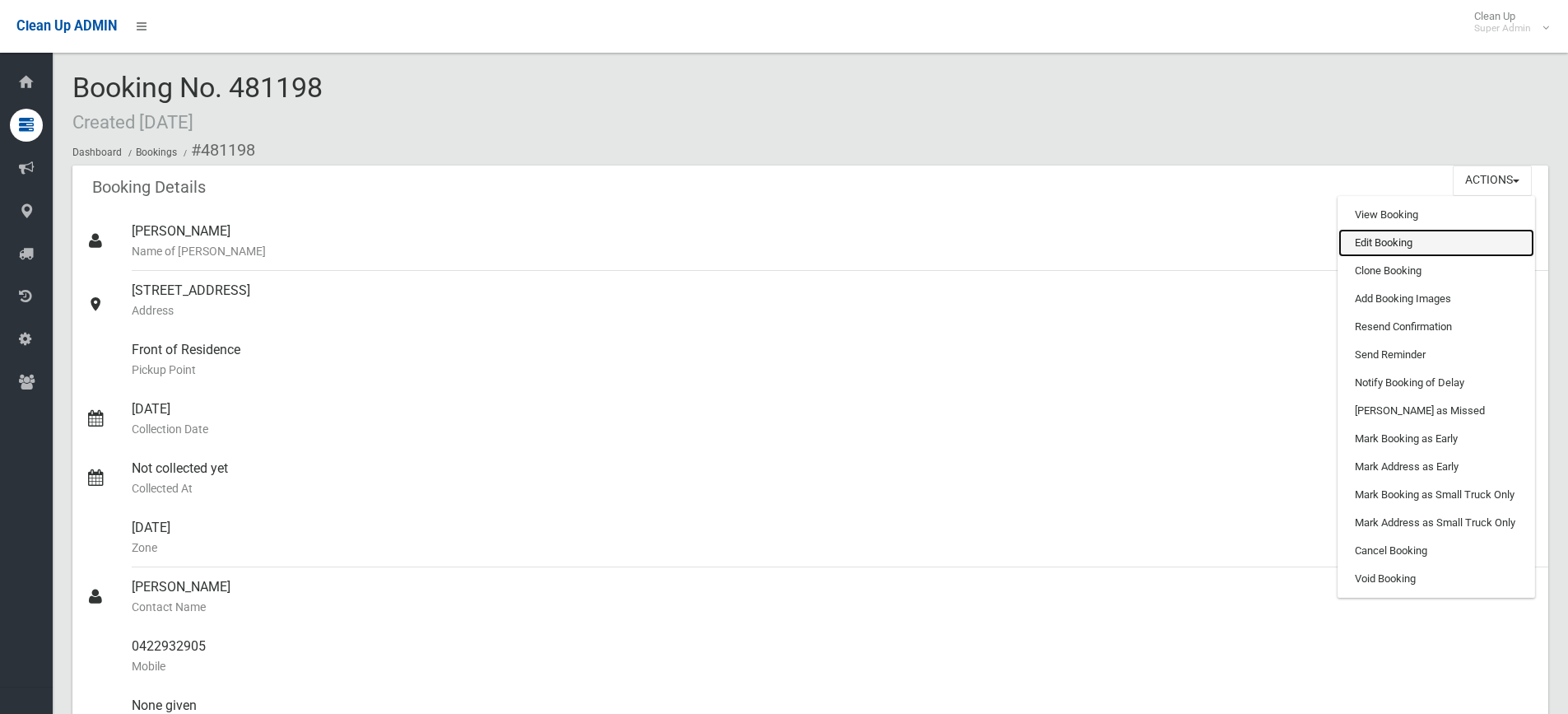
click at [1390, 235] on link "Edit Booking" at bounding box center [1436, 242] width 196 height 28
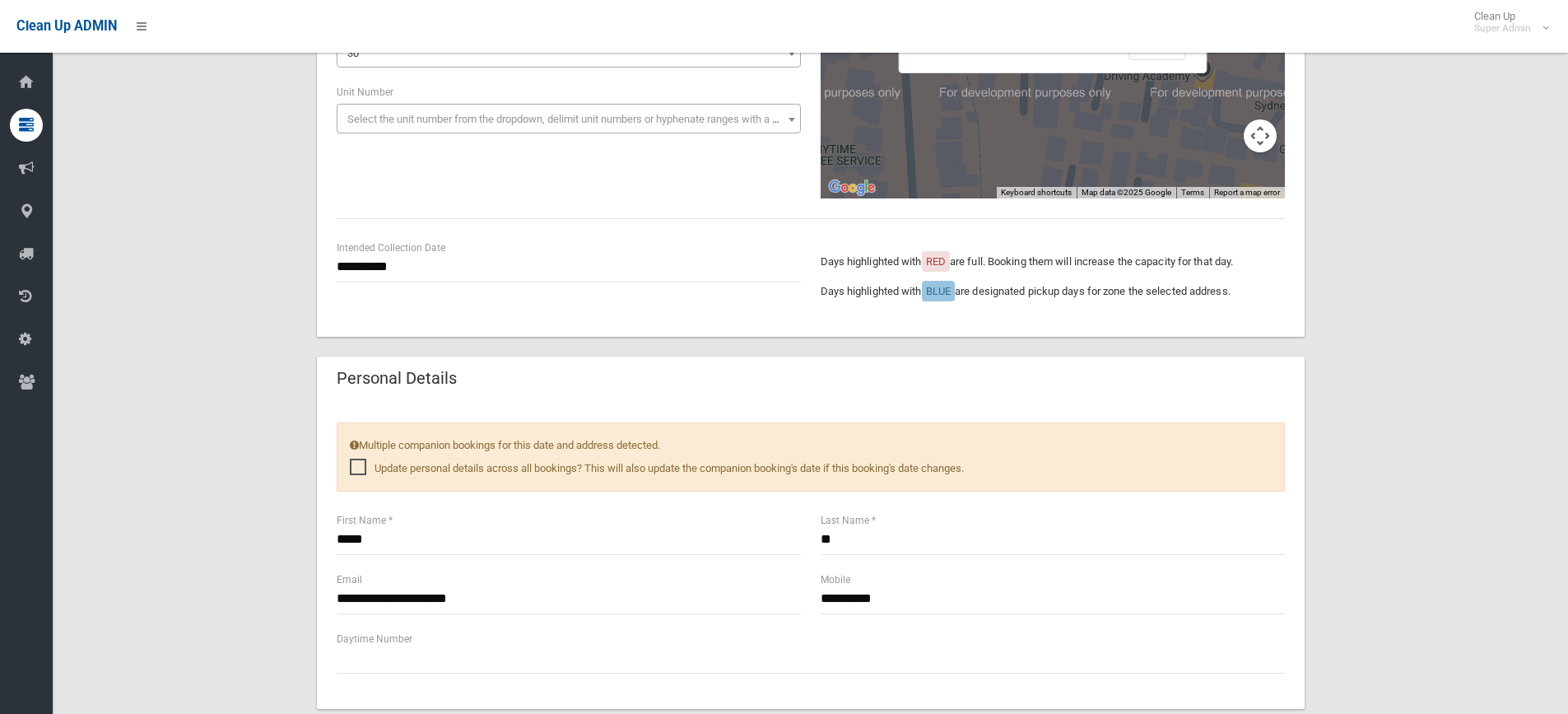
scroll to position [411, 0]
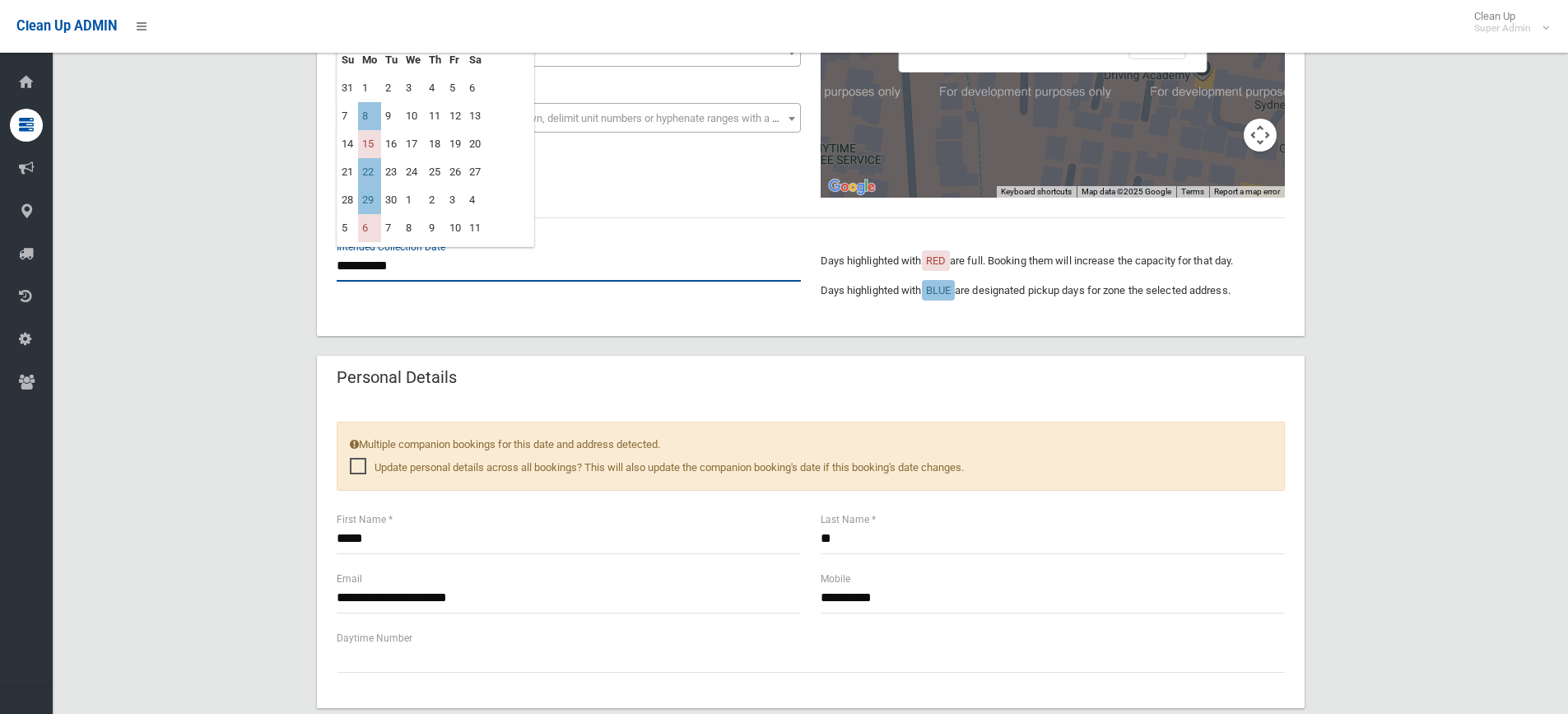
click at [435, 269] on input "**********" at bounding box center [568, 266] width 464 height 30
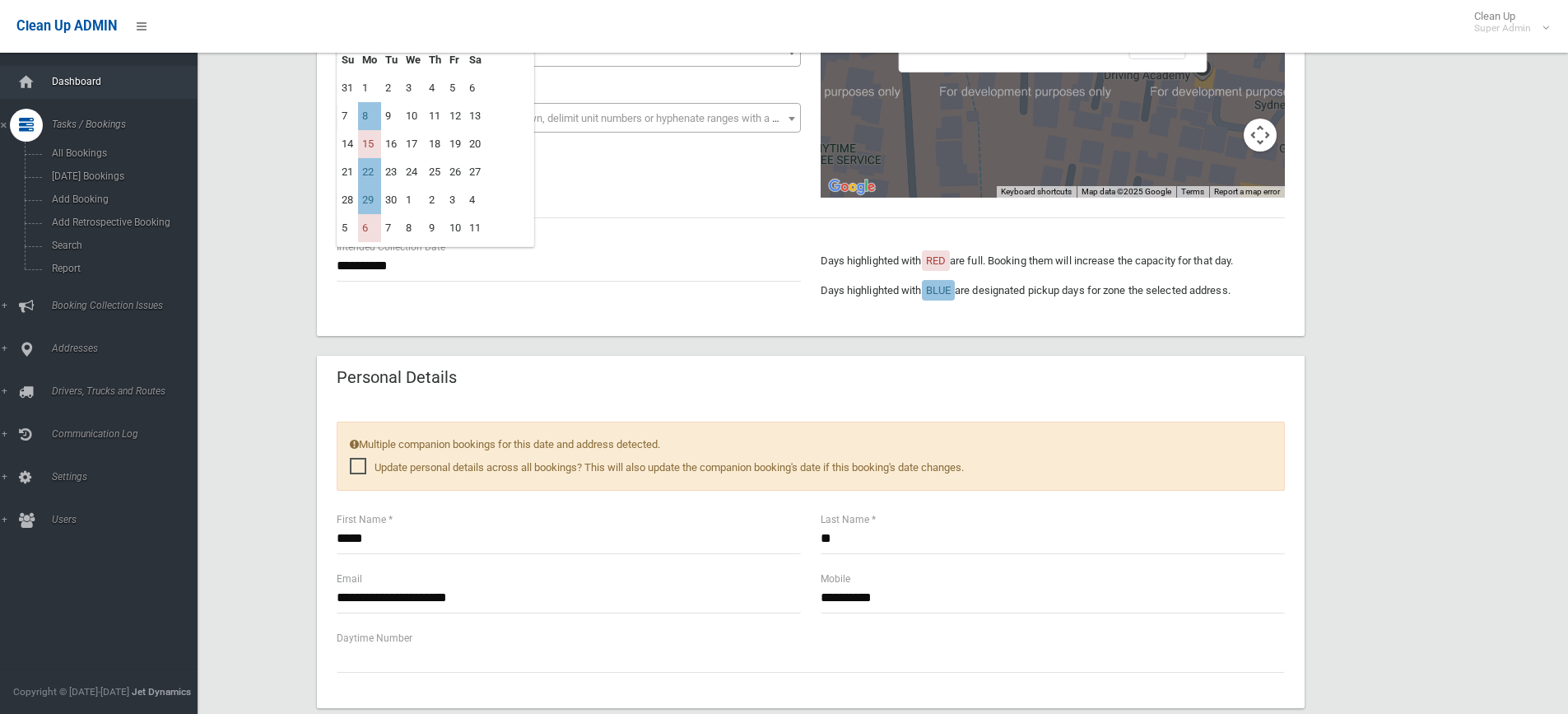
click at [43, 84] on link "Dashboard" at bounding box center [105, 83] width 210 height 33
